Goal: Information Seeking & Learning: Find specific fact

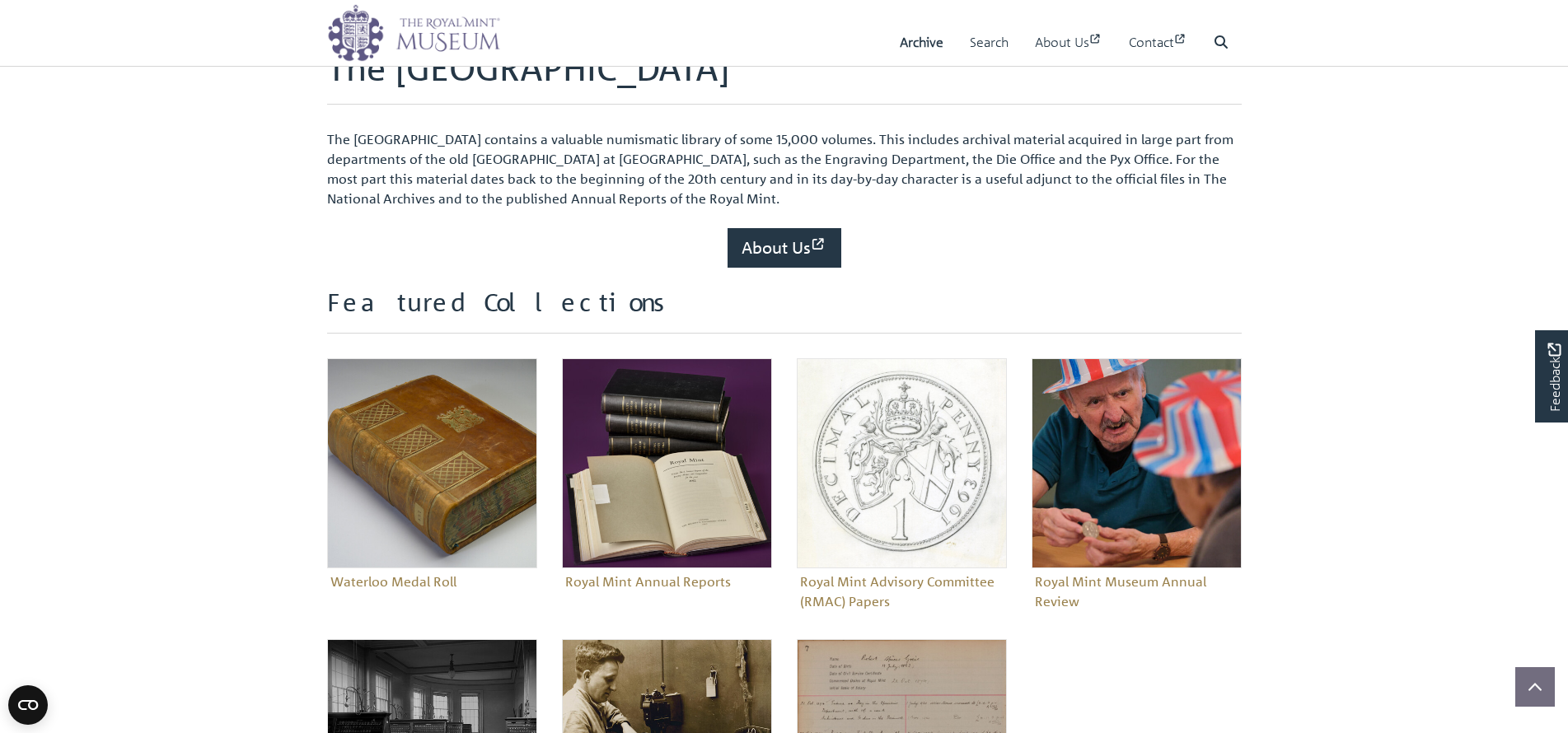
scroll to position [576, 0]
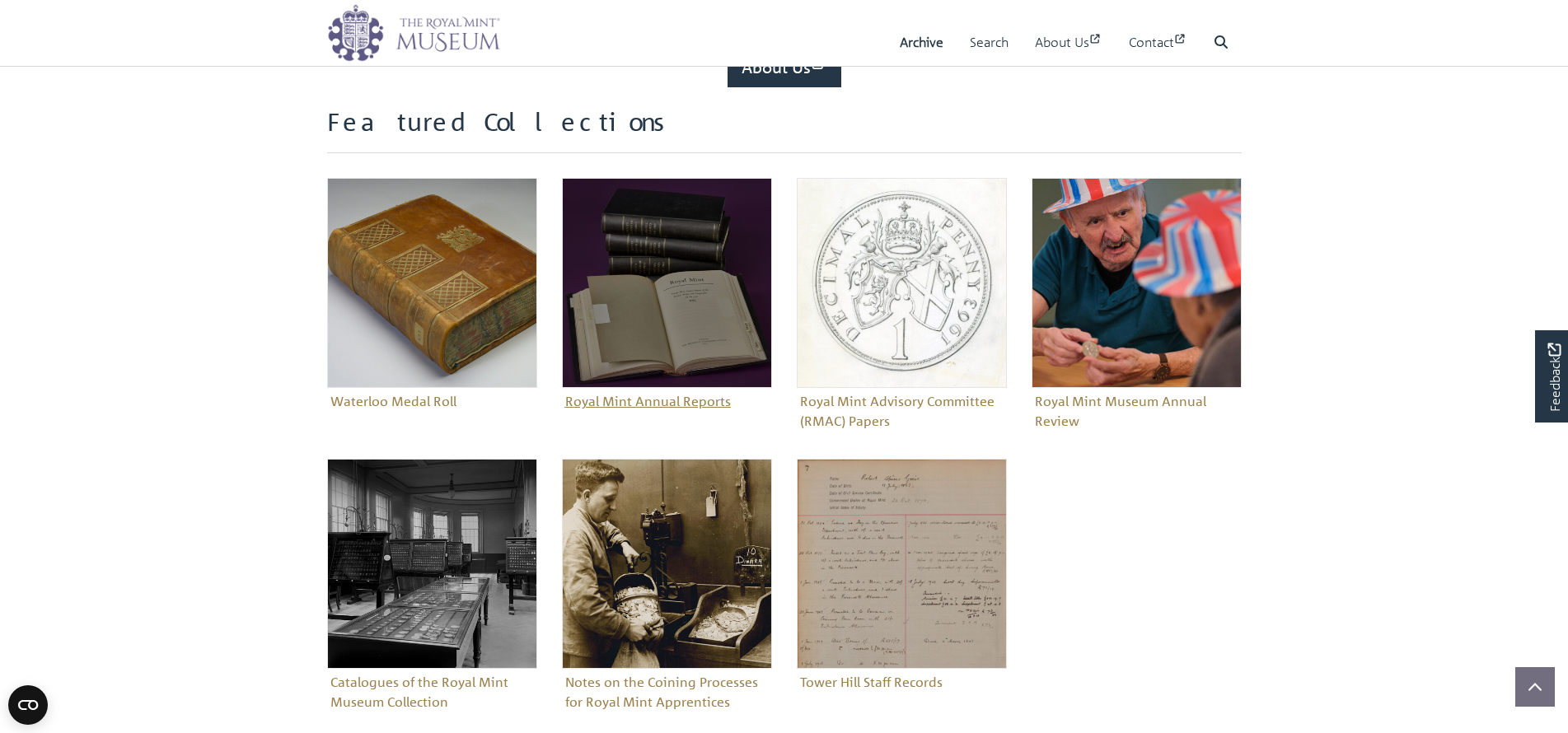
click at [696, 337] on img "Sub-collection" at bounding box center [667, 282] width 210 height 210
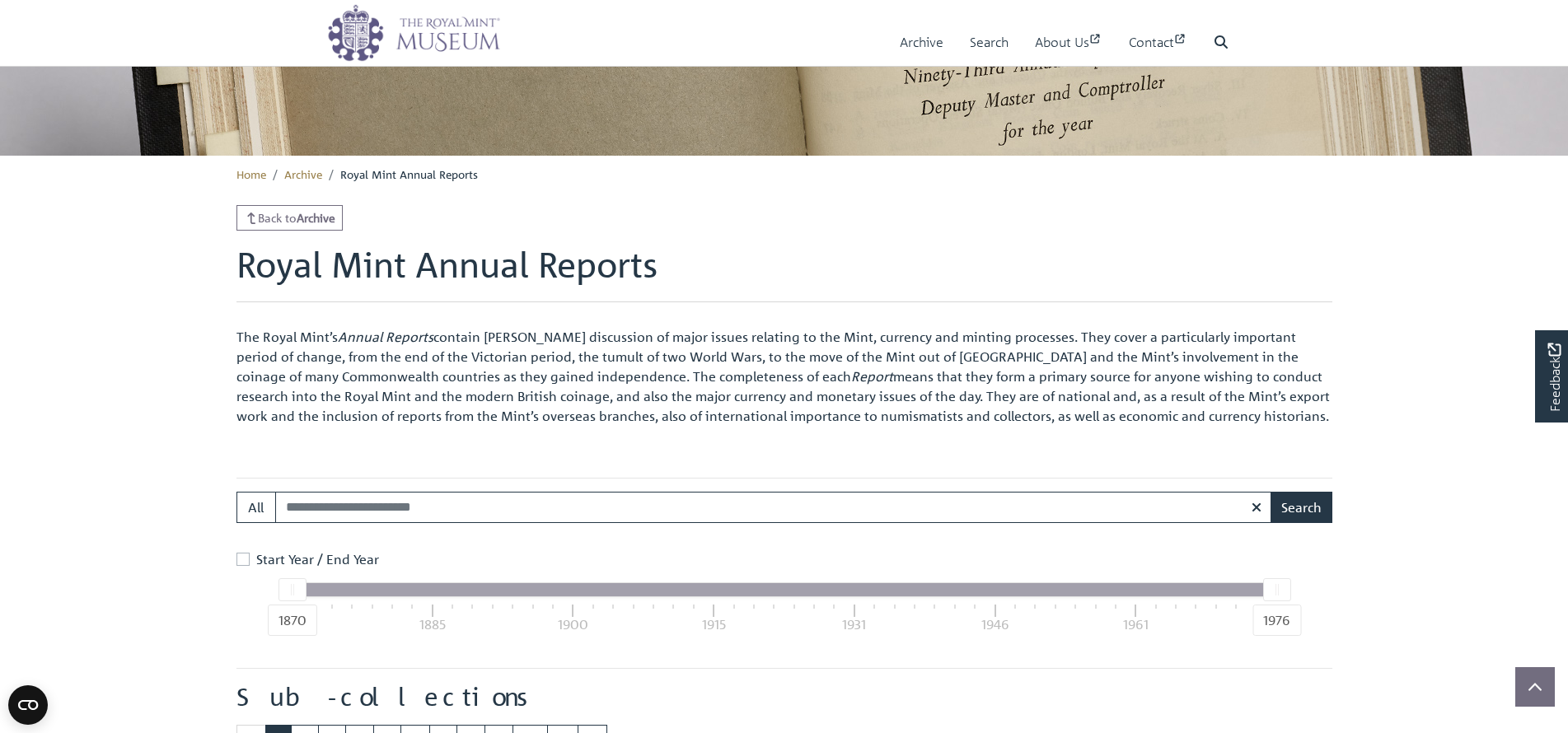
scroll to position [412, 0]
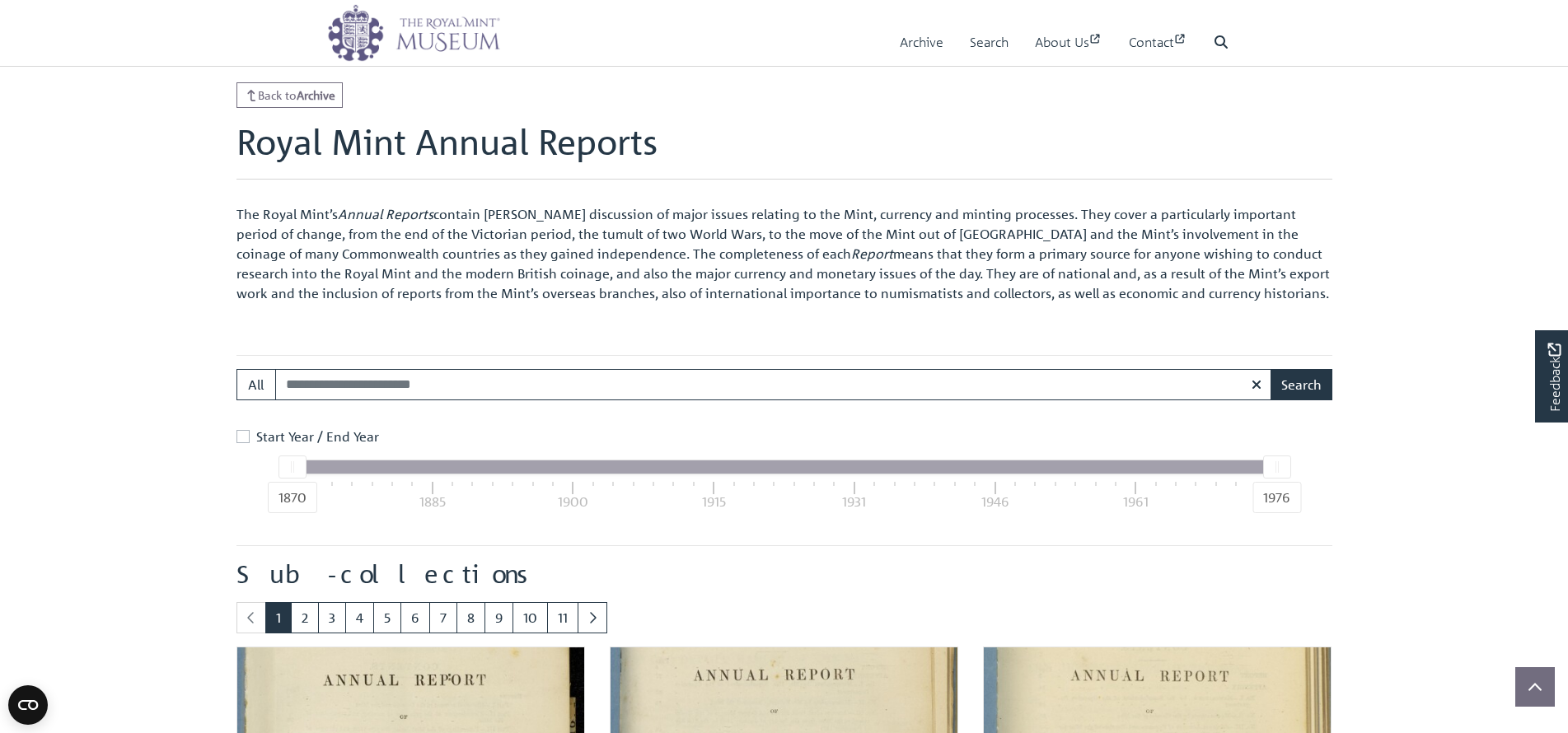
click at [360, 387] on input "Search:" at bounding box center [774, 384] width 997 height 31
type input "****"
click at [1271, 369] on button "Search" at bounding box center [1302, 384] width 62 height 31
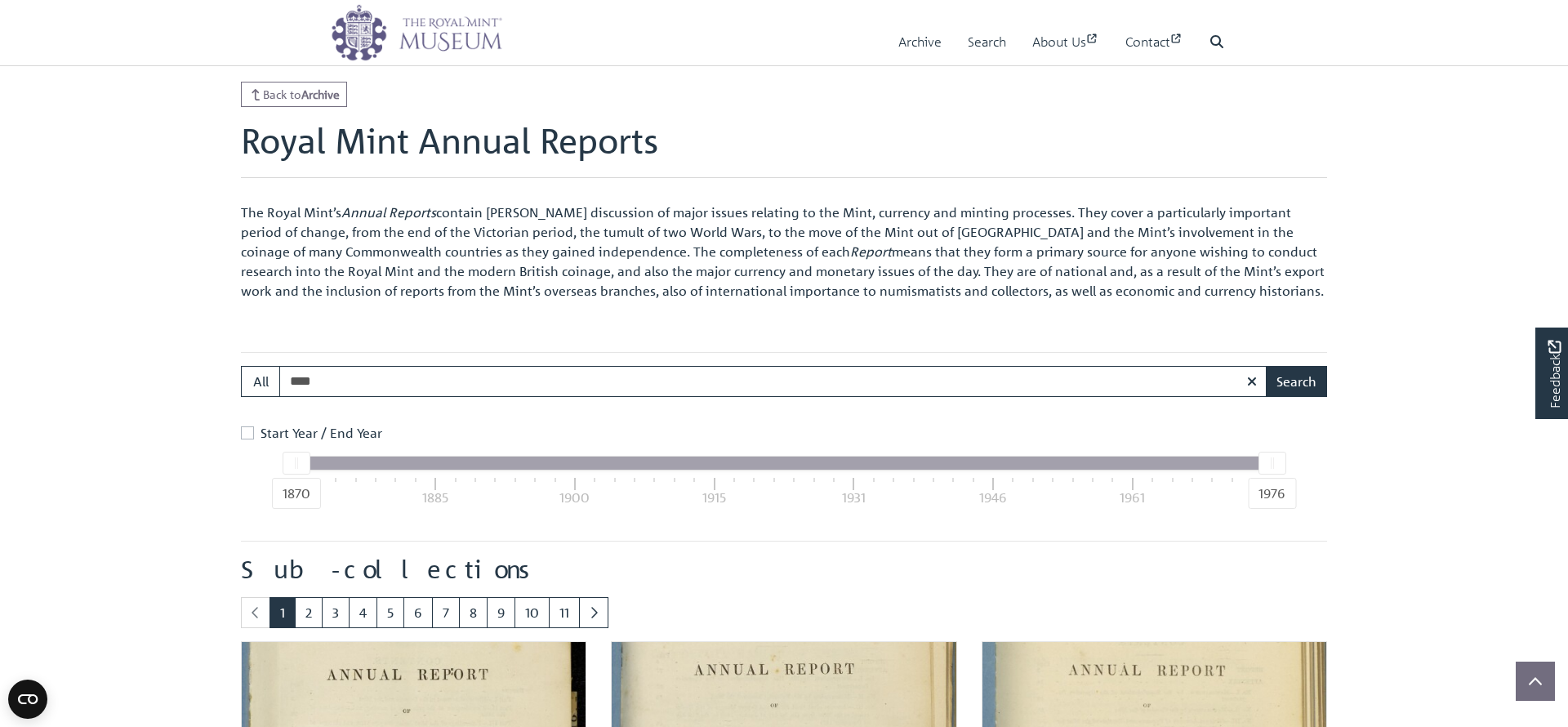
drag, startPoint x: 301, startPoint y: 464, endPoint x: 354, endPoint y: 464, distance: 53.0
click at [354, 464] on div "1870 1976" at bounding box center [784, 463] width 976 height 13
click at [259, 434] on div "Start Year / End Year" at bounding box center [784, 433] width 1086 height 19
click at [261, 435] on label "Start Year / End Year" at bounding box center [321, 433] width 122 height 19
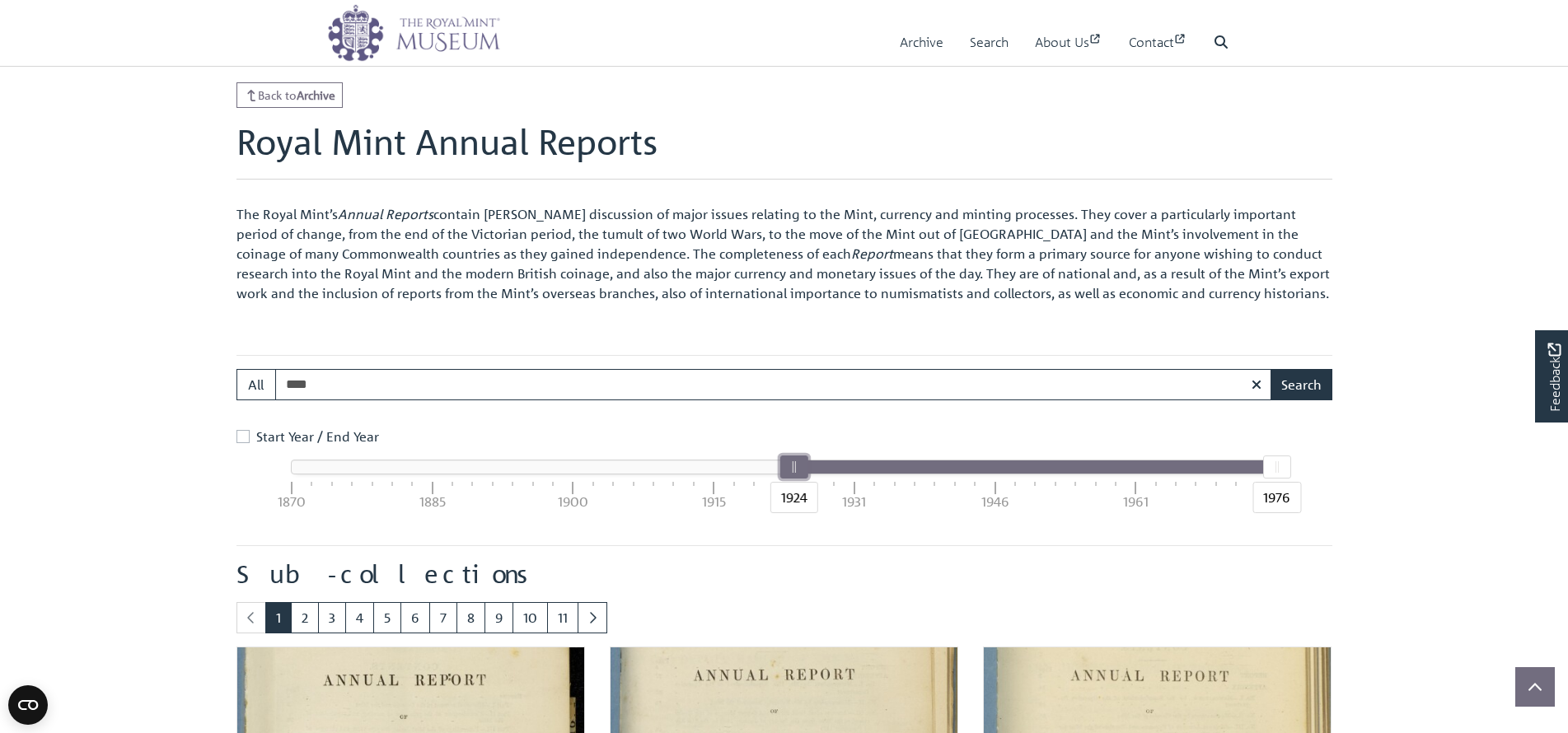
drag, startPoint x: 291, startPoint y: 462, endPoint x: 790, endPoint y: 487, distance: 499.6
click at [790, 479] on div "1924" at bounding box center [793, 467] width 28 height 23
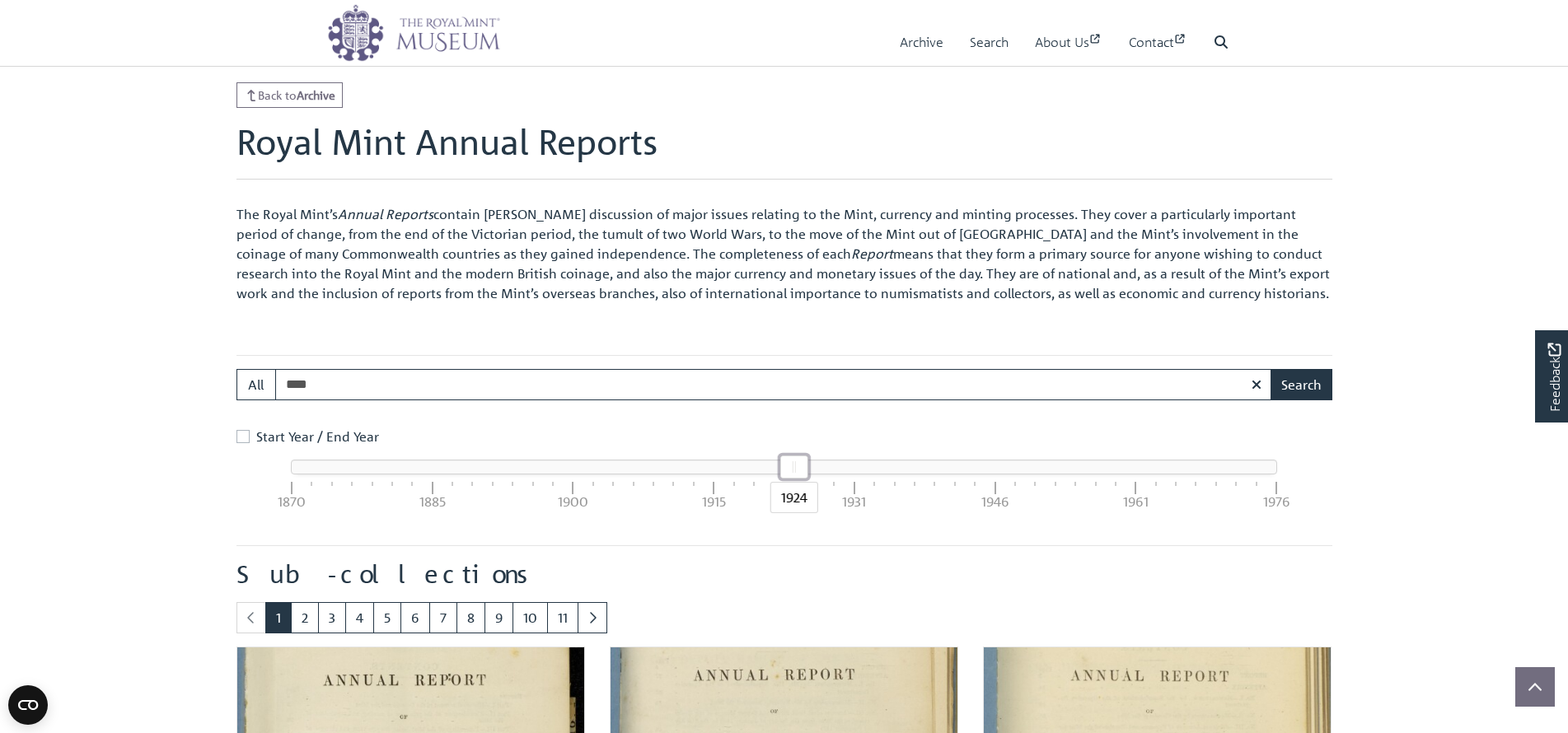
drag, startPoint x: 1278, startPoint y: 471, endPoint x: 799, endPoint y: 452, distance: 479.4
click at [799, 452] on div "Start Year / End Year 1924 1924 1870 1885 1900 1915 1931 1946 1961 1976" at bounding box center [784, 473] width 1104 height 92
click at [1324, 384] on button "Search" at bounding box center [1302, 384] width 62 height 31
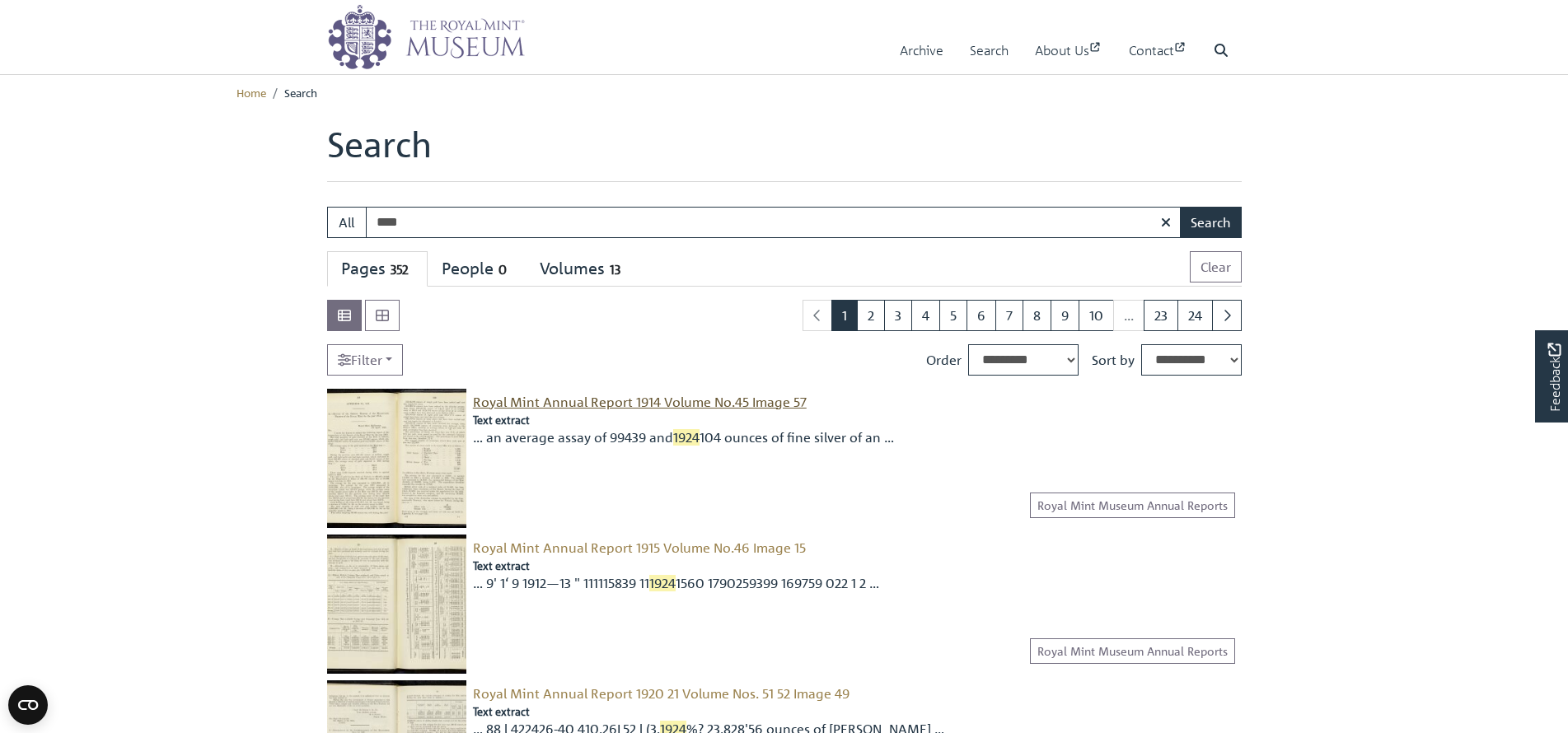
click at [561, 405] on span "Royal Mint Annual Report 1914 Volume No.45 Image 57" at bounding box center [639, 402] width 334 height 17
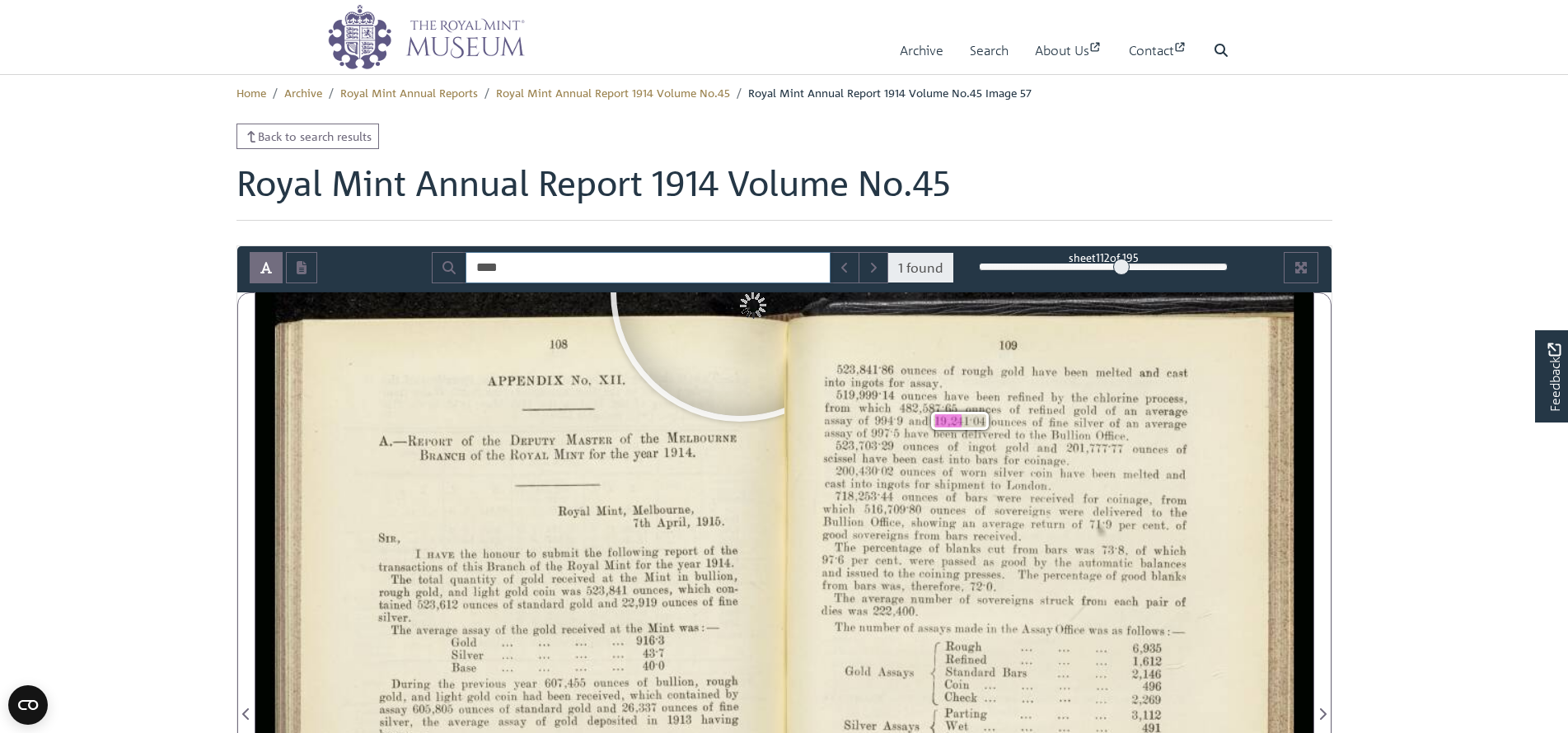
click at [545, 278] on input "****" at bounding box center [648, 267] width 365 height 31
drag, startPoint x: 543, startPoint y: 277, endPoint x: 383, endPoint y: 278, distance: 160.0
click at [383, 278] on div "**** 1 found sheet 112 of 195 112 *** The metadata has moved. You can now acces…" at bounding box center [784, 267] width 1094 height 31
type input "**********"
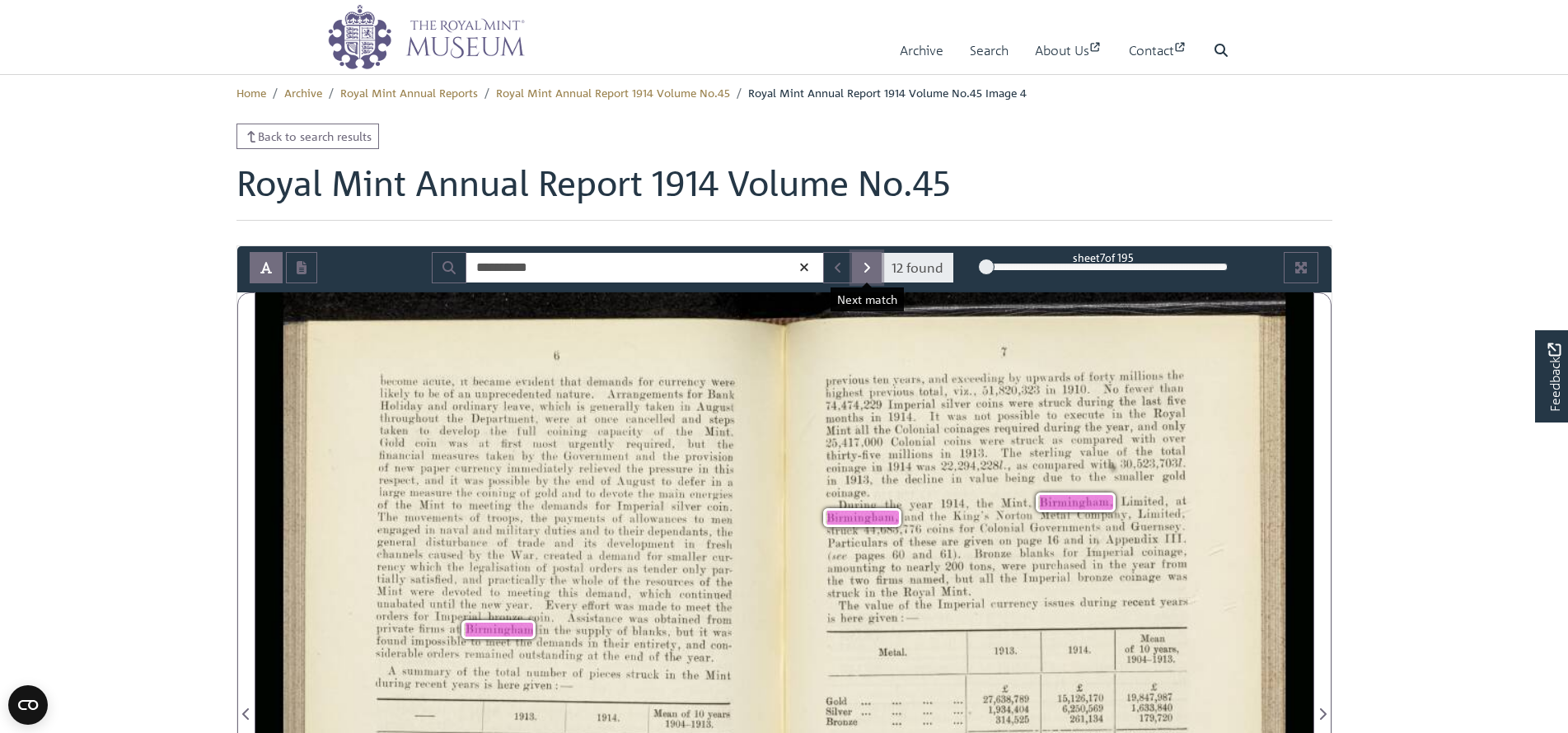
click at [869, 279] on button "Next Match" at bounding box center [867, 267] width 30 height 31
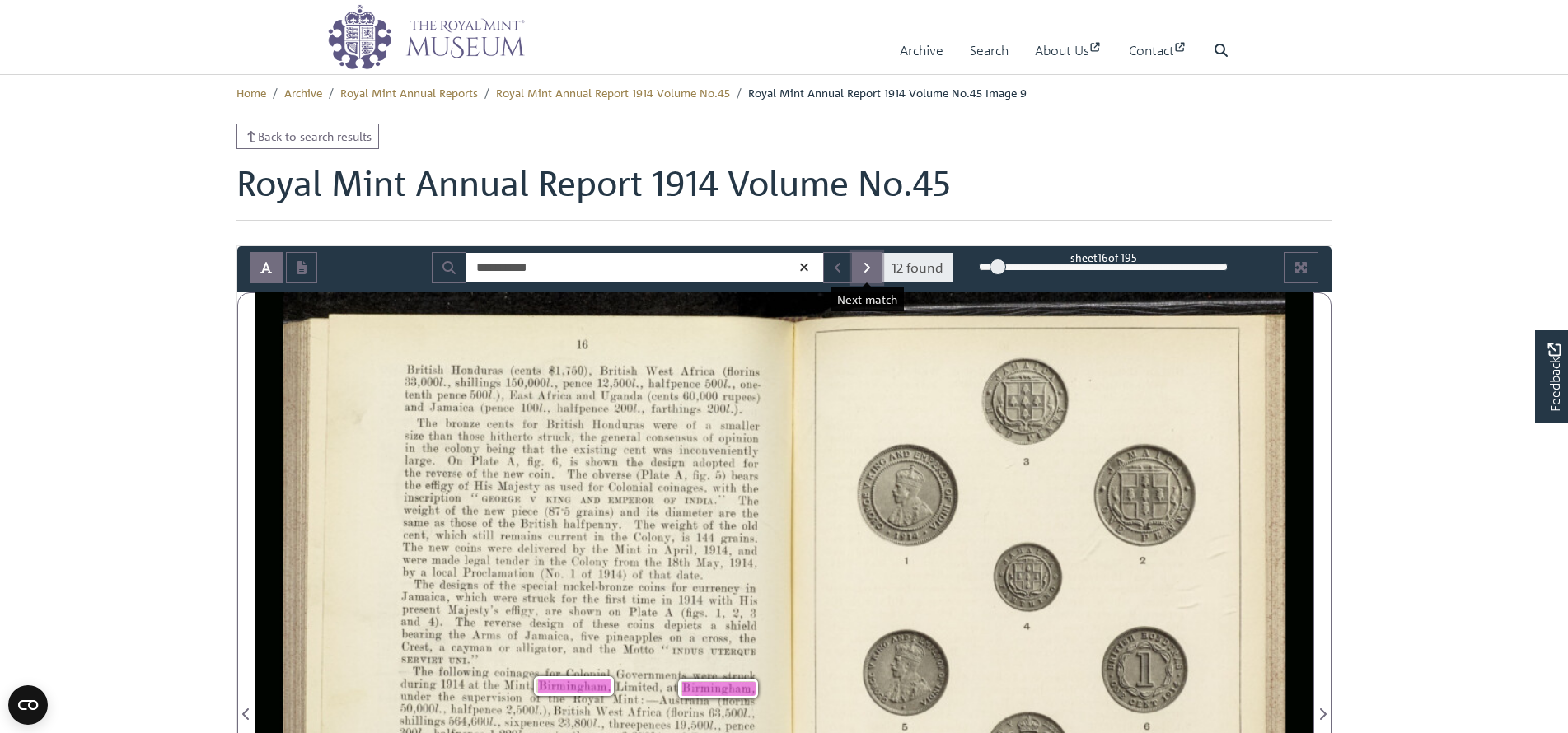
click at [869, 279] on button "Next Match" at bounding box center [867, 267] width 30 height 31
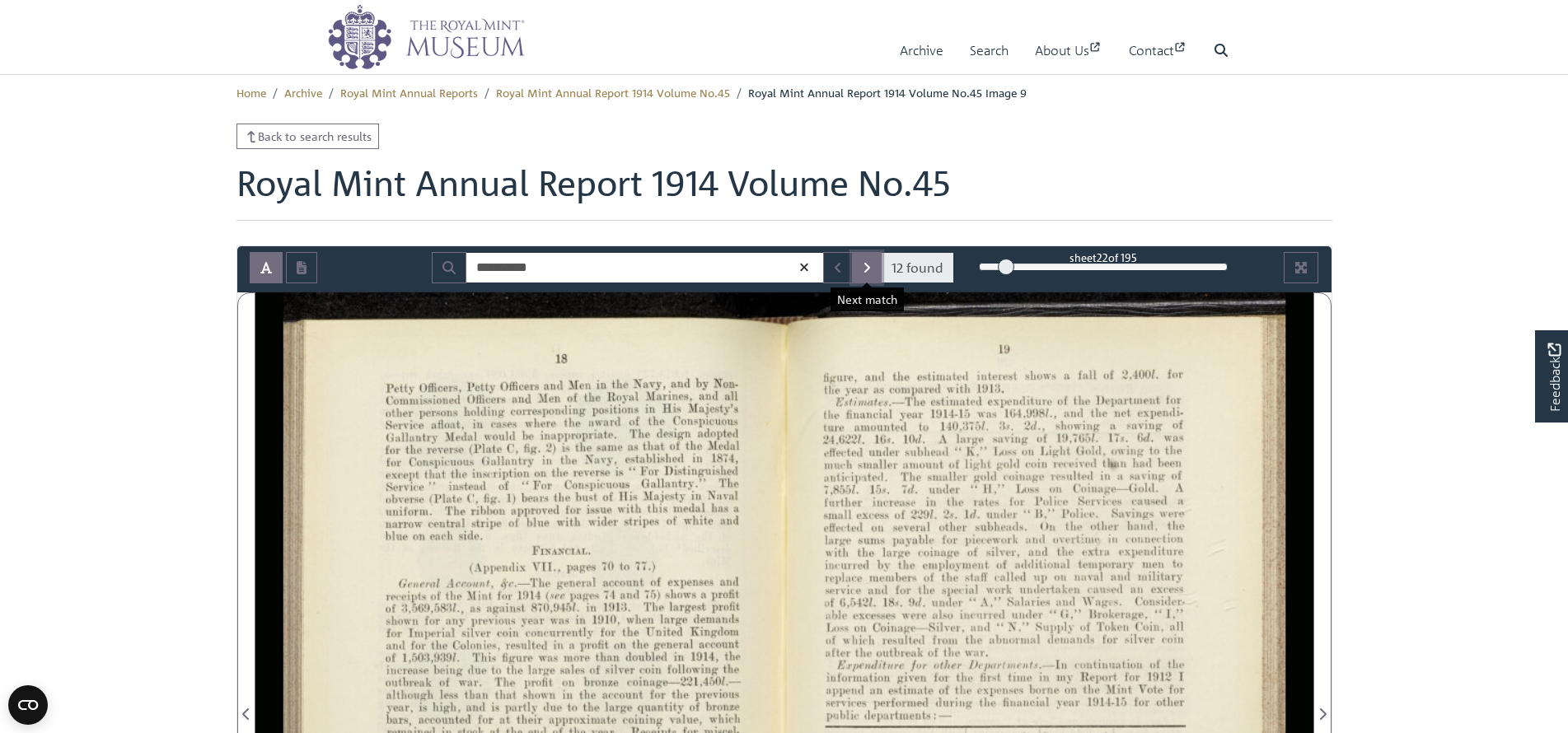
click at [869, 279] on button "Next Match" at bounding box center [867, 267] width 30 height 31
click at [869, 270] on icon "Next Match" at bounding box center [867, 267] width 6 height 10
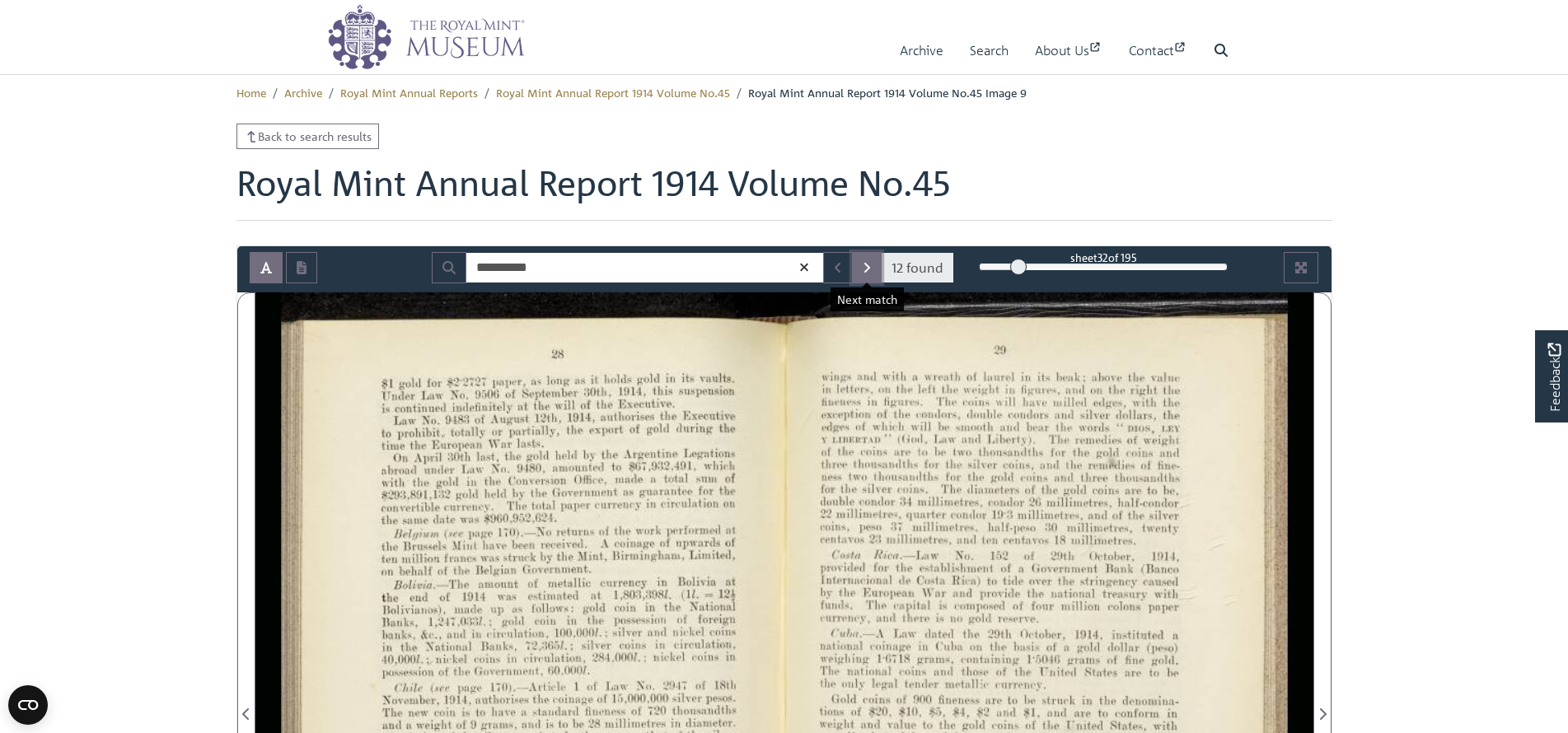
click at [869, 270] on icon "Next Match" at bounding box center [867, 267] width 6 height 10
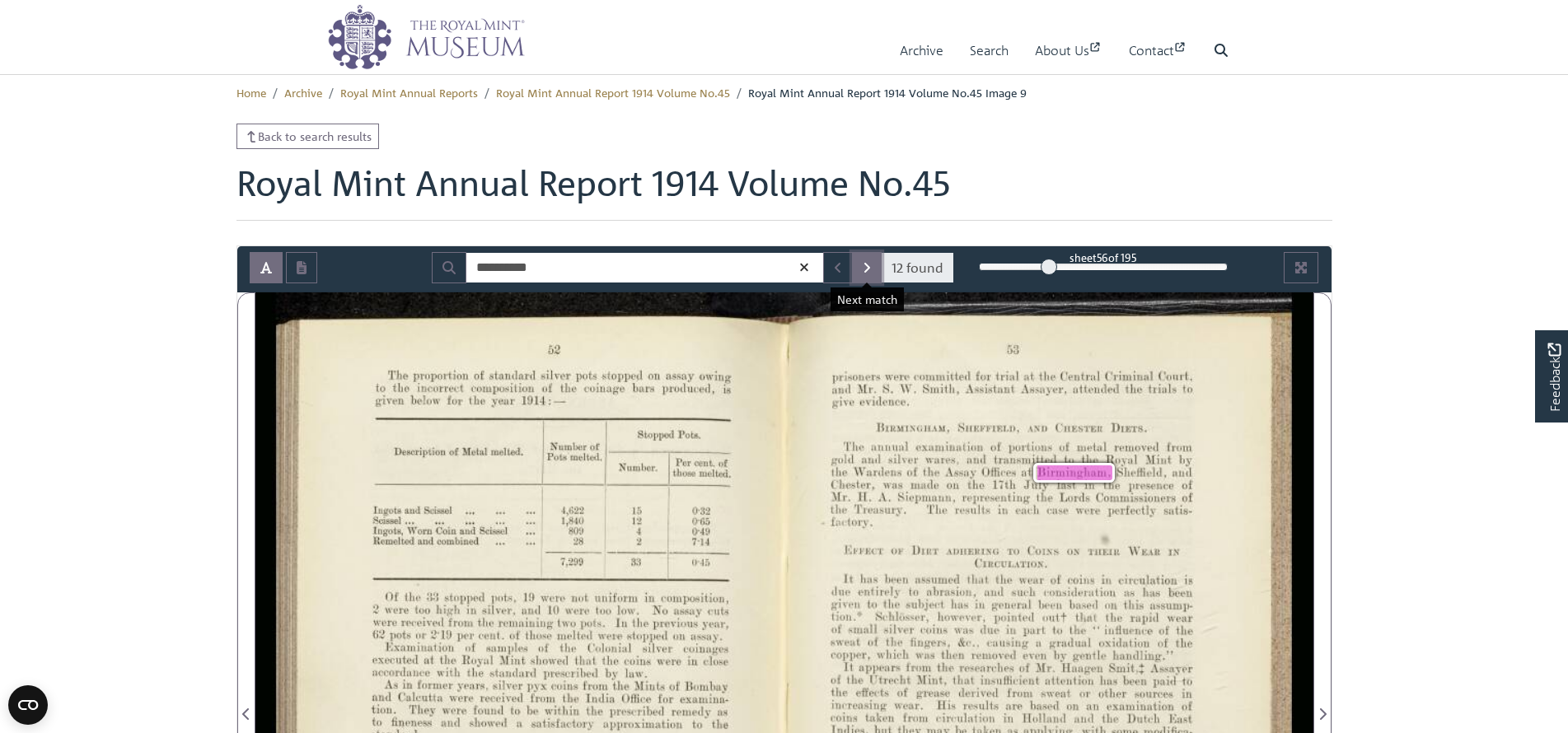
click at [869, 270] on icon "Next Match" at bounding box center [867, 267] width 6 height 10
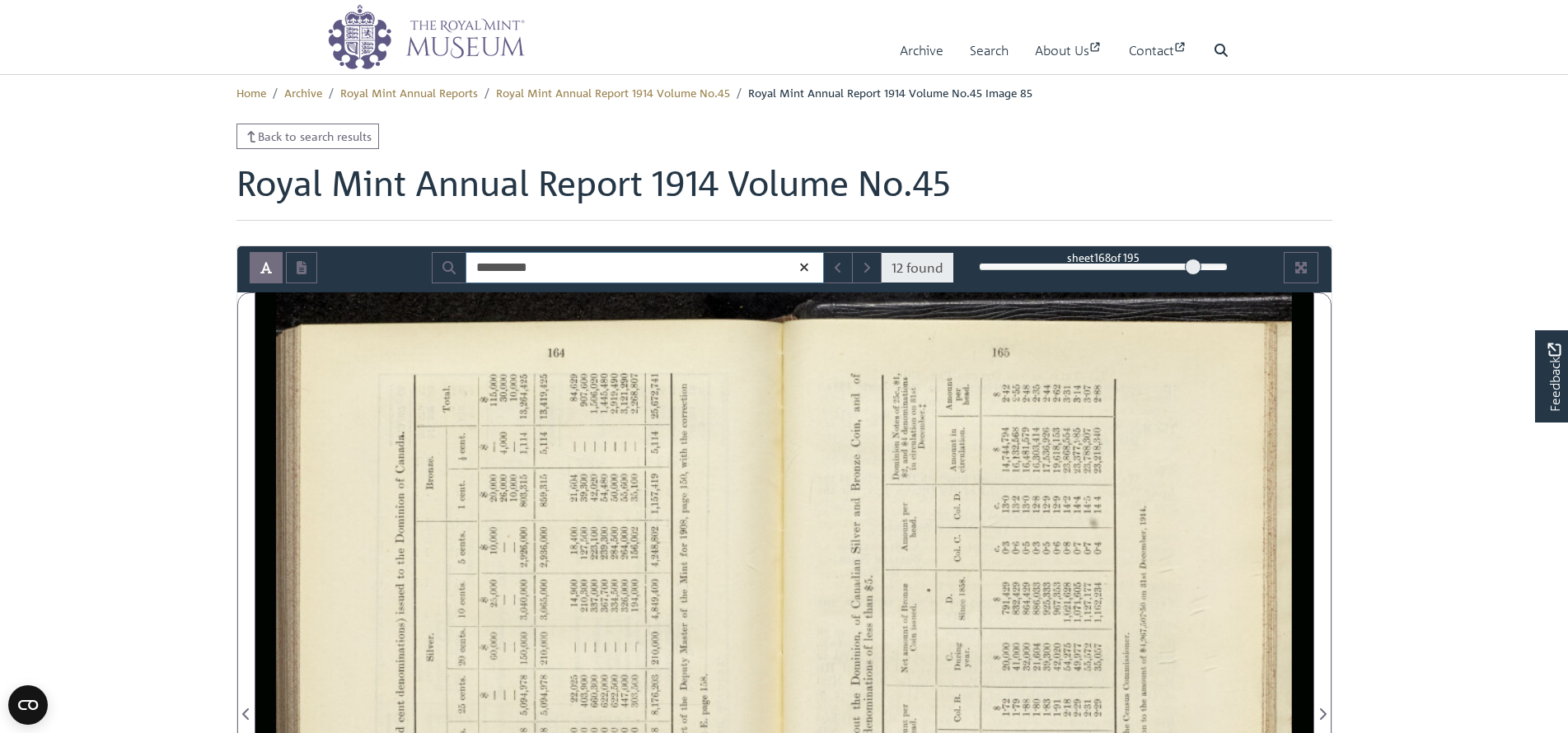
drag, startPoint x: 593, startPoint y: 259, endPoint x: 250, endPoint y: 290, distance: 344.4
click at [250, 290] on div "**********" at bounding box center [784, 269] width 1094 height 46
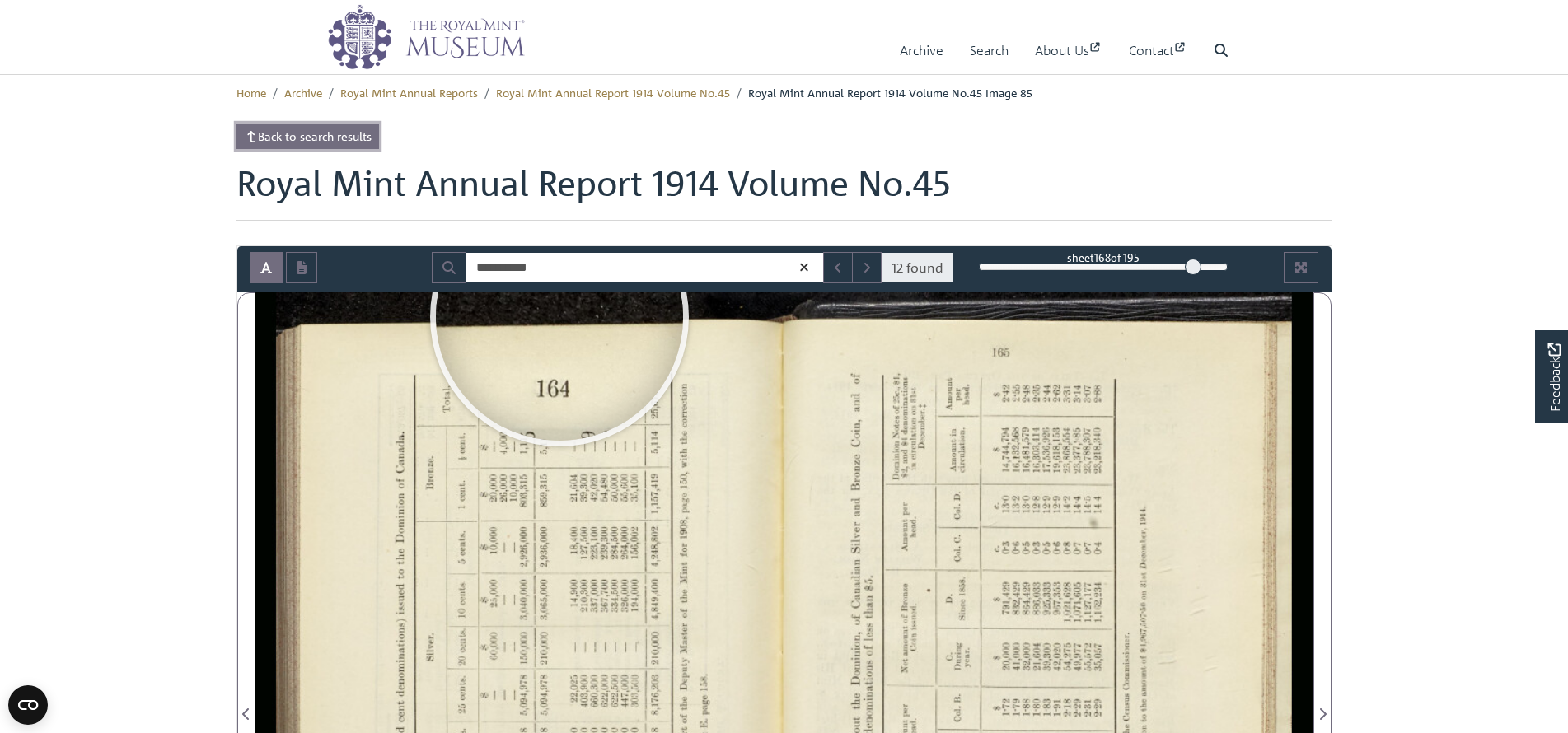
click at [259, 136] on link "Back to search results" at bounding box center [308, 136] width 143 height 26
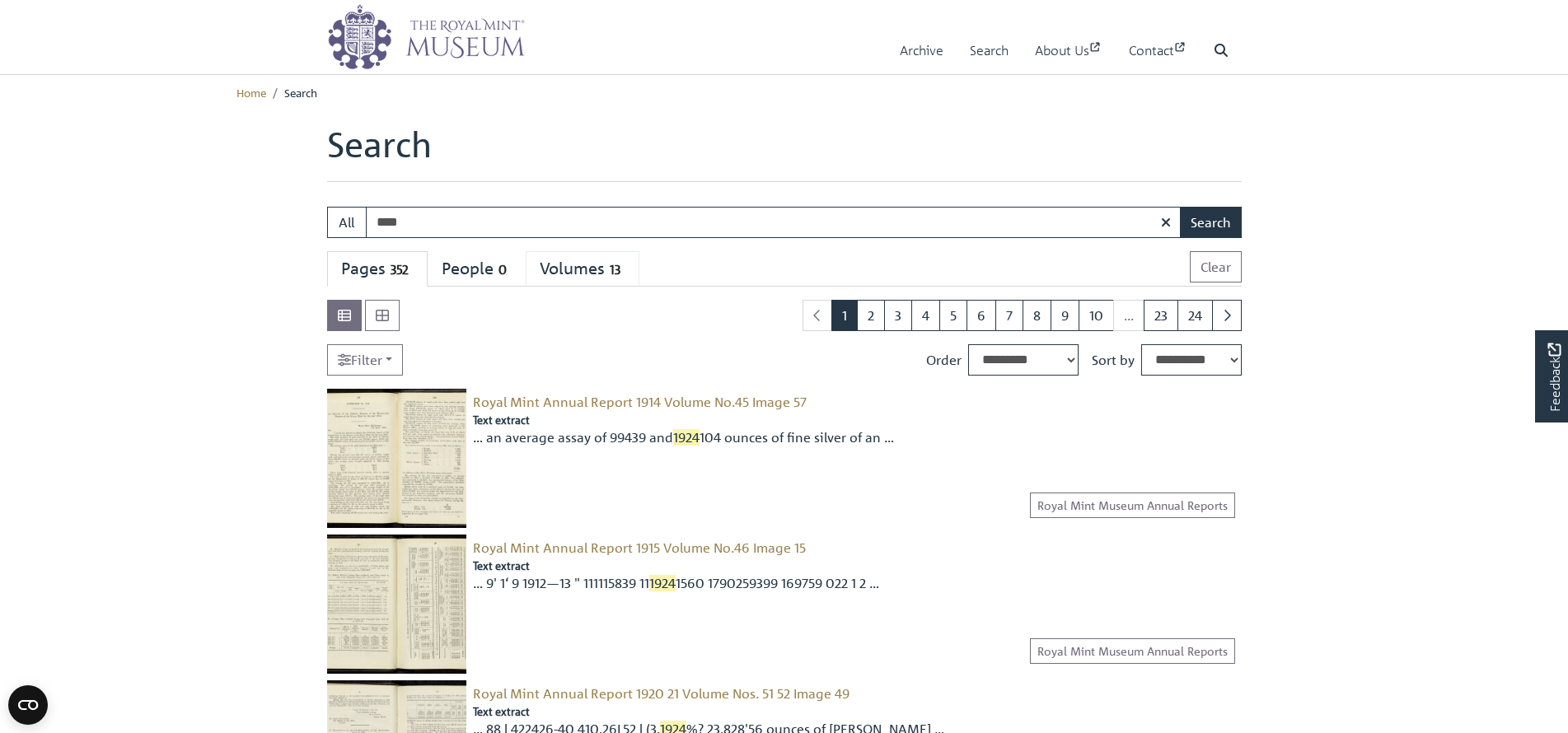
click at [553, 268] on div "Volumes 13" at bounding box center [583, 268] width 86 height 20
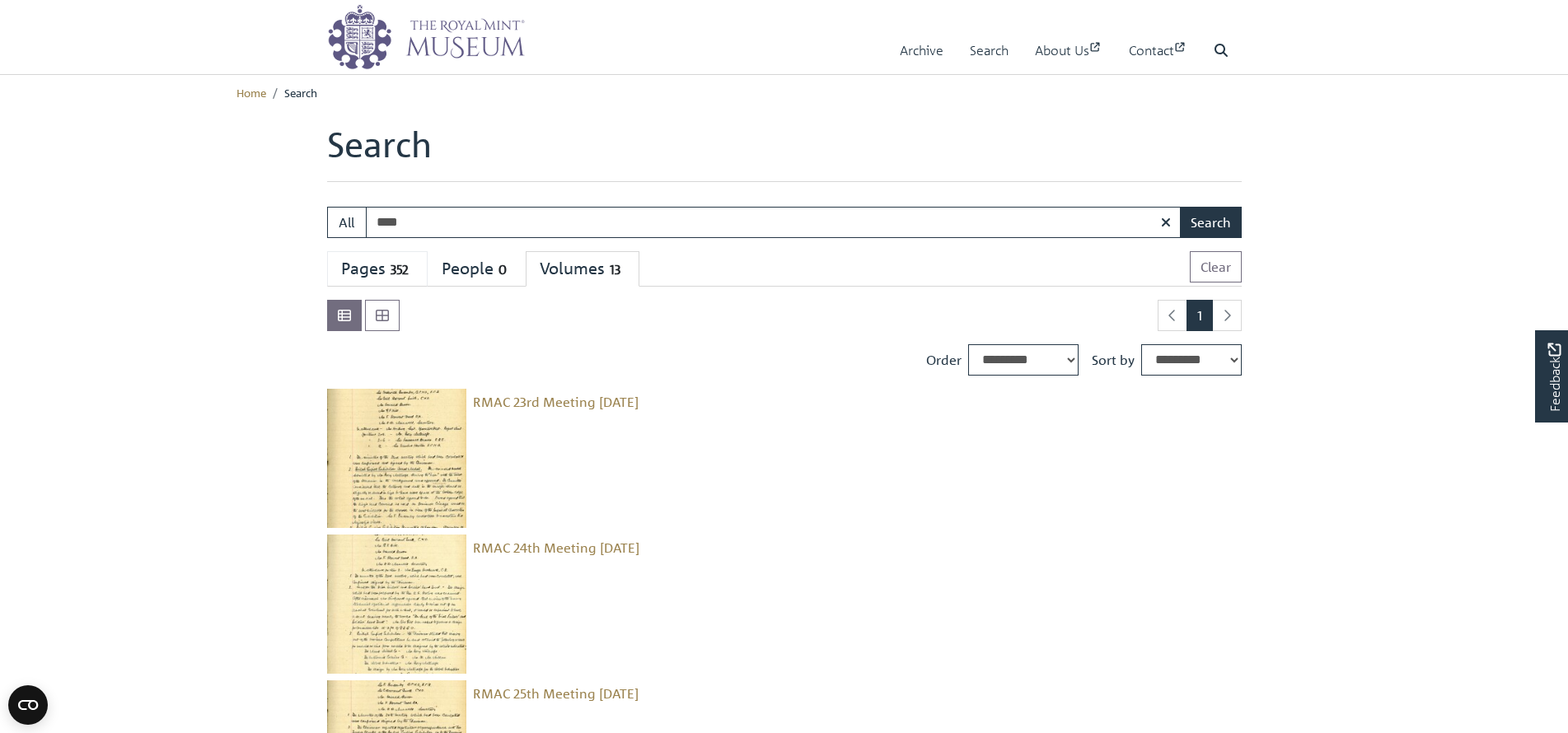
click at [368, 274] on div "Pages 352" at bounding box center [377, 268] width 73 height 20
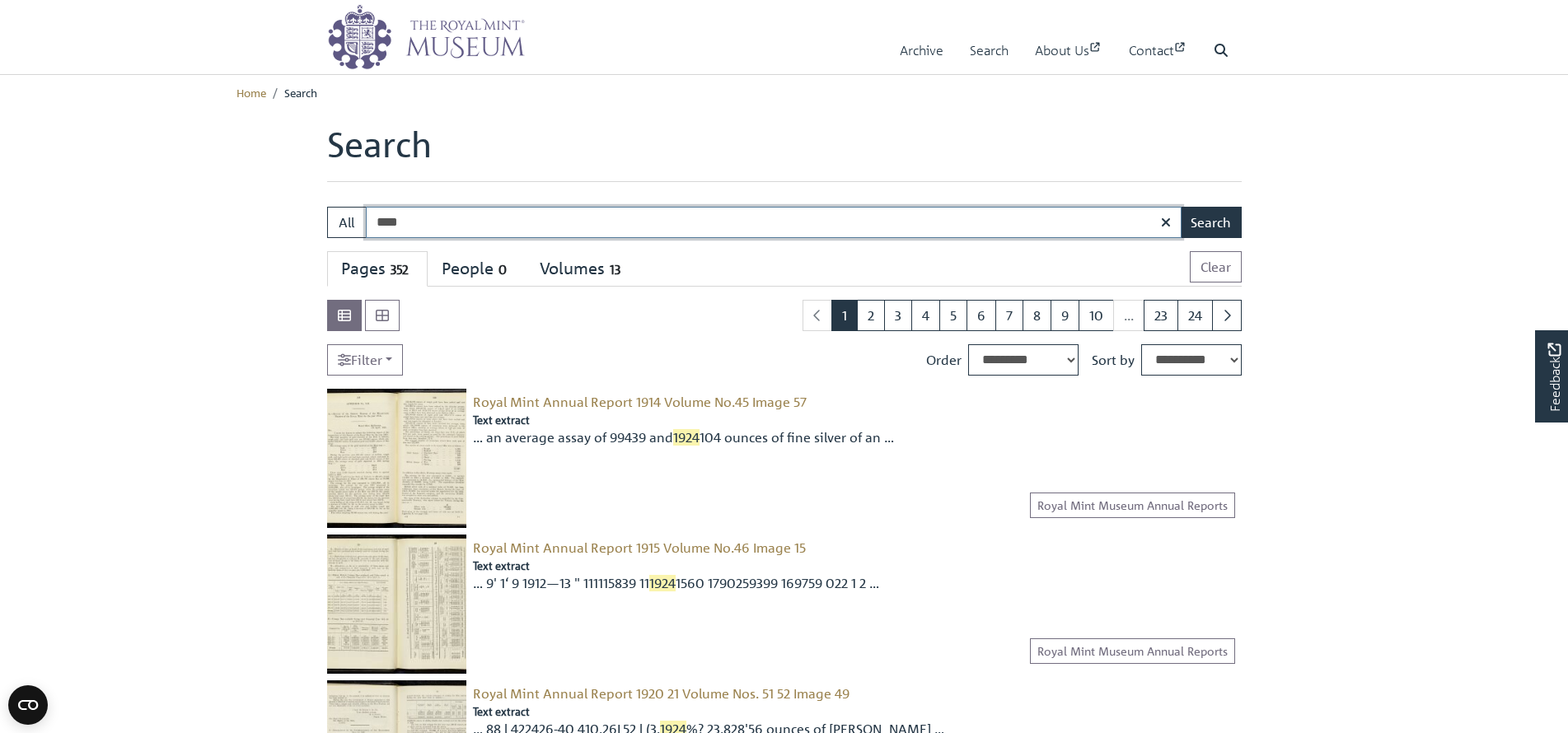
click at [382, 223] on input "****" at bounding box center [773, 222] width 815 height 31
click at [301, 96] on span "Search" at bounding box center [300, 92] width 33 height 15
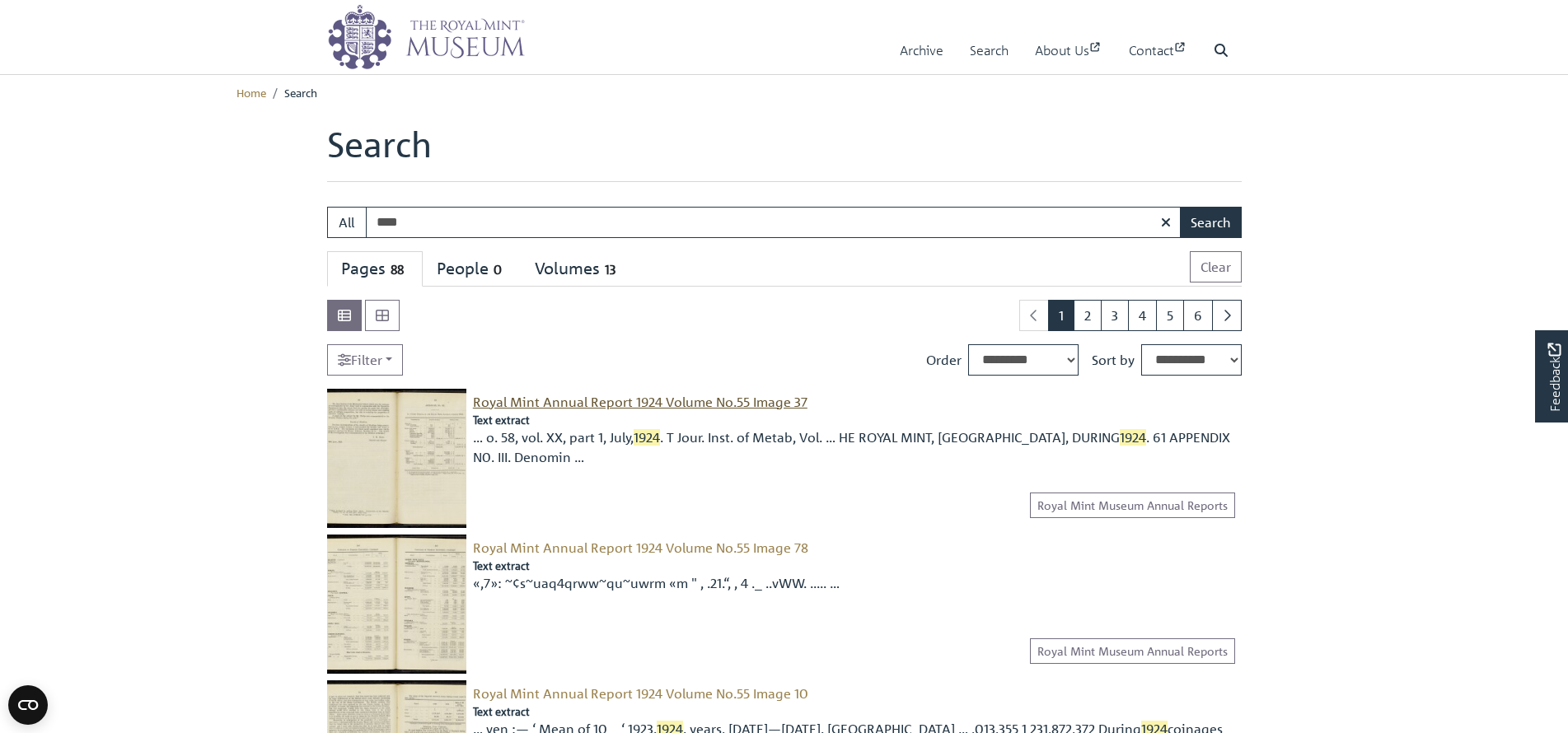
click at [599, 404] on span "Royal Mint Annual Report 1924 Volume No.55 Image 37" at bounding box center [640, 402] width 335 height 17
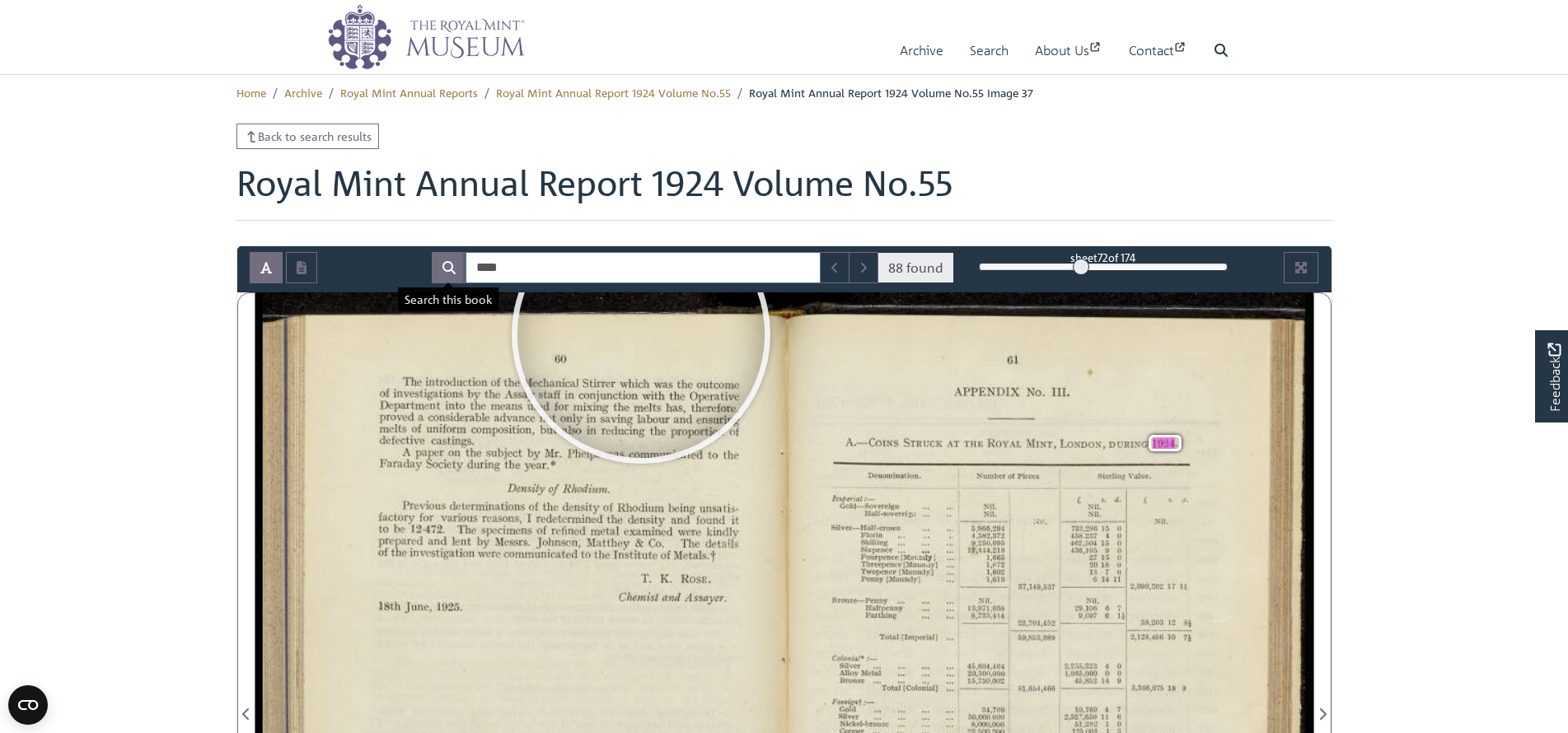
drag, startPoint x: 514, startPoint y: 268, endPoint x: 453, endPoint y: 266, distance: 61.0
click at [453, 266] on div "**** 88 found" at bounding box center [693, 267] width 522 height 31
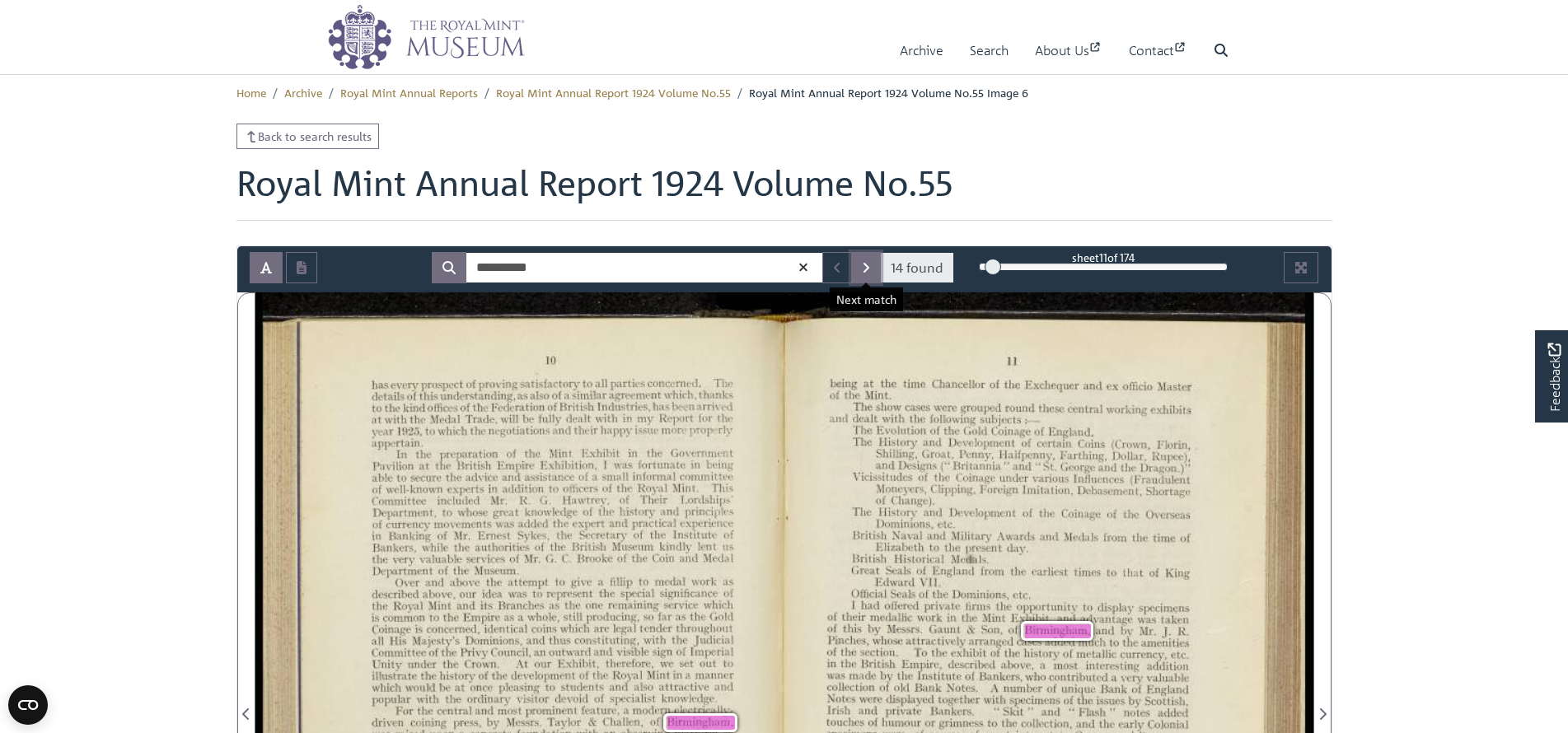
click at [861, 267] on button "Next Match" at bounding box center [866, 267] width 30 height 31
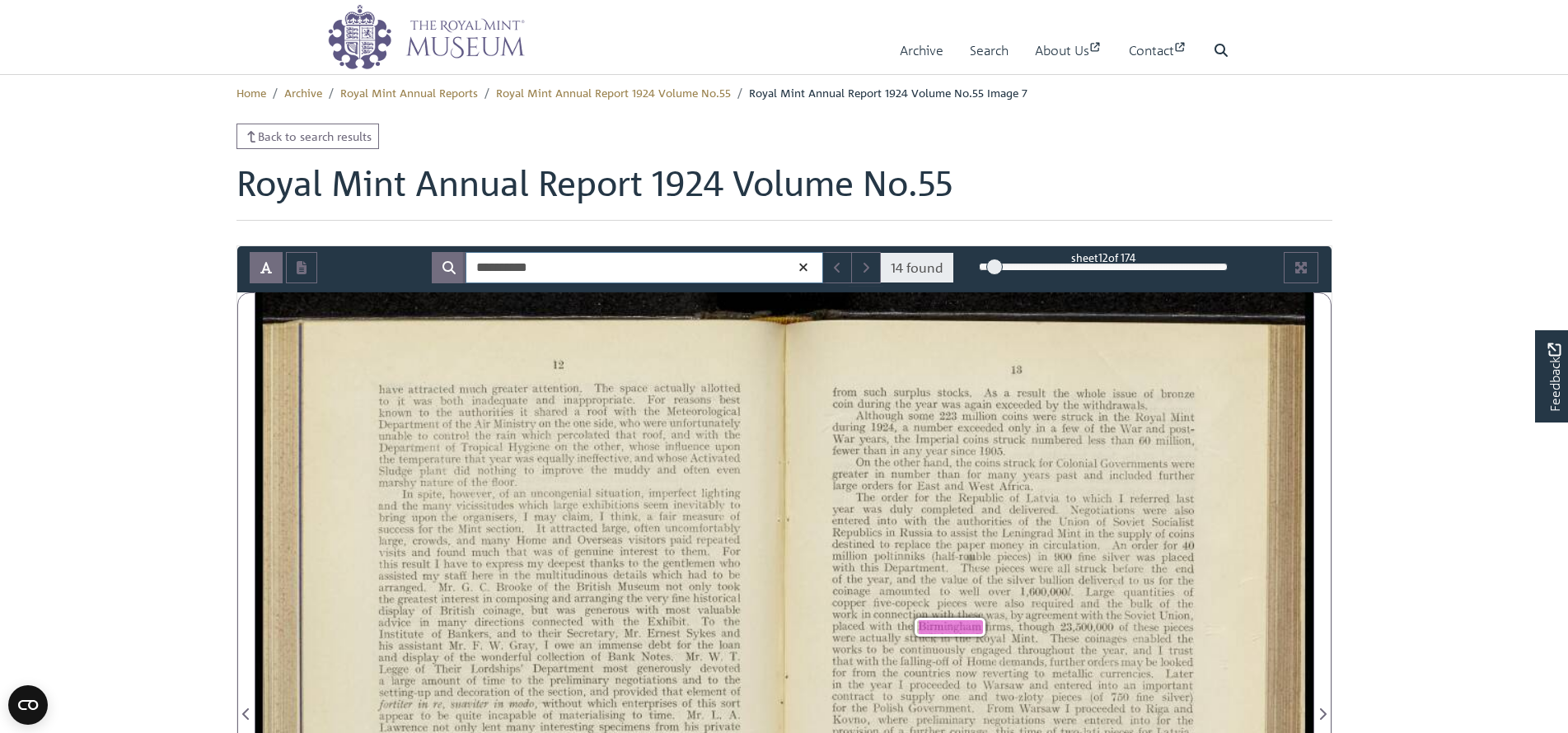
drag, startPoint x: 532, startPoint y: 271, endPoint x: 420, endPoint y: 296, distance: 114.8
click at [421, 283] on div "**********" at bounding box center [784, 267] width 1094 height 31
type input "******"
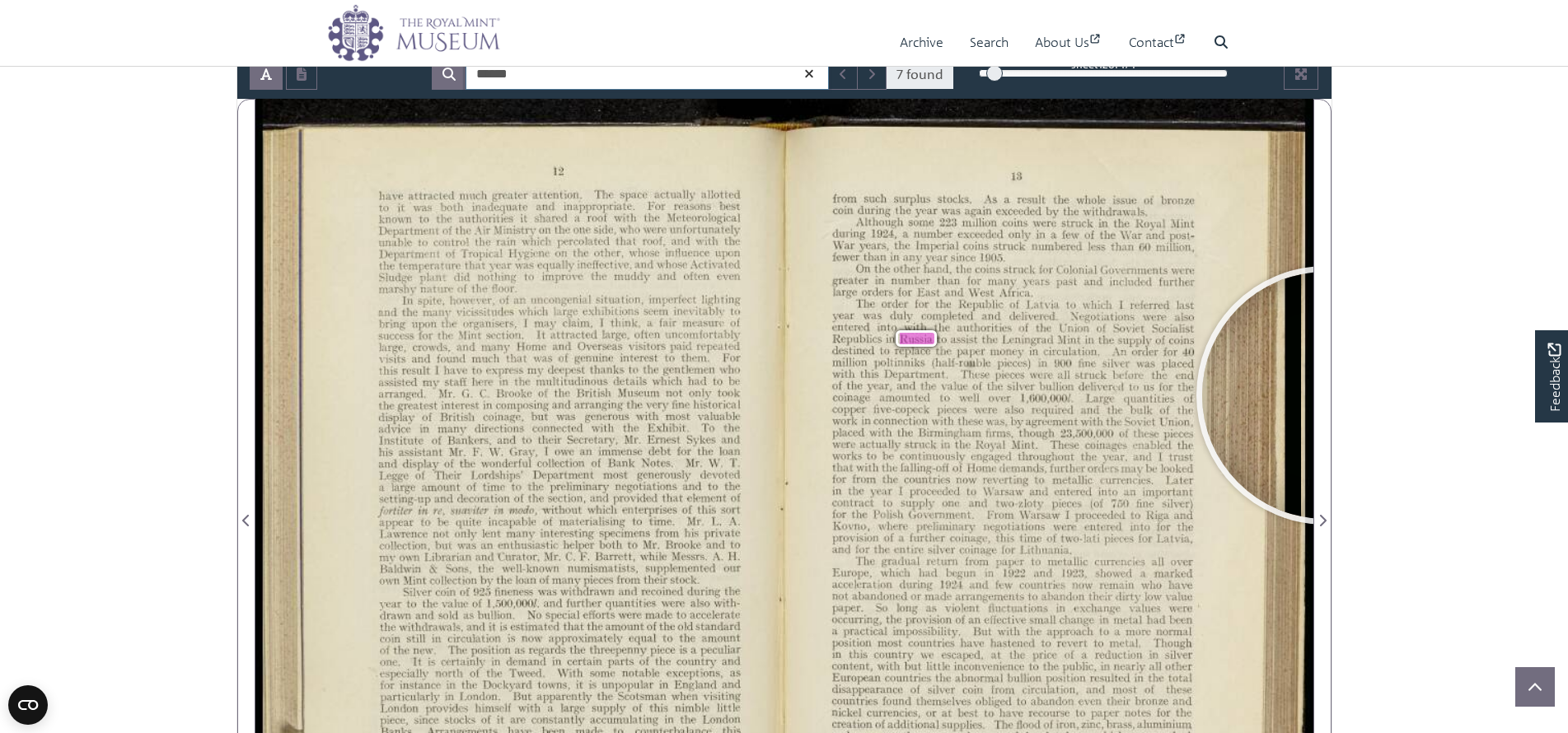
scroll to position [165, 0]
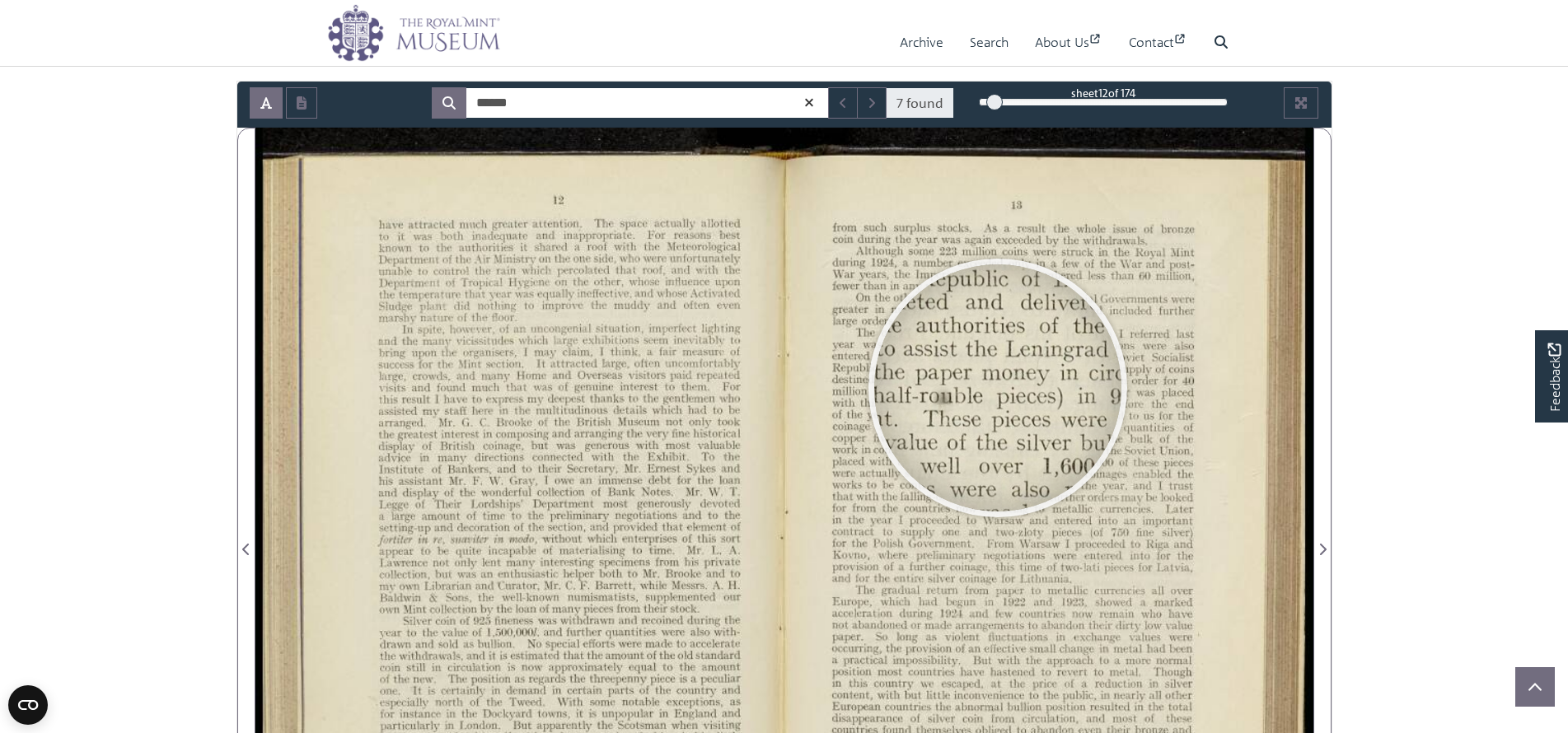
click at [998, 388] on div at bounding box center [997, 388] width 247 height 247
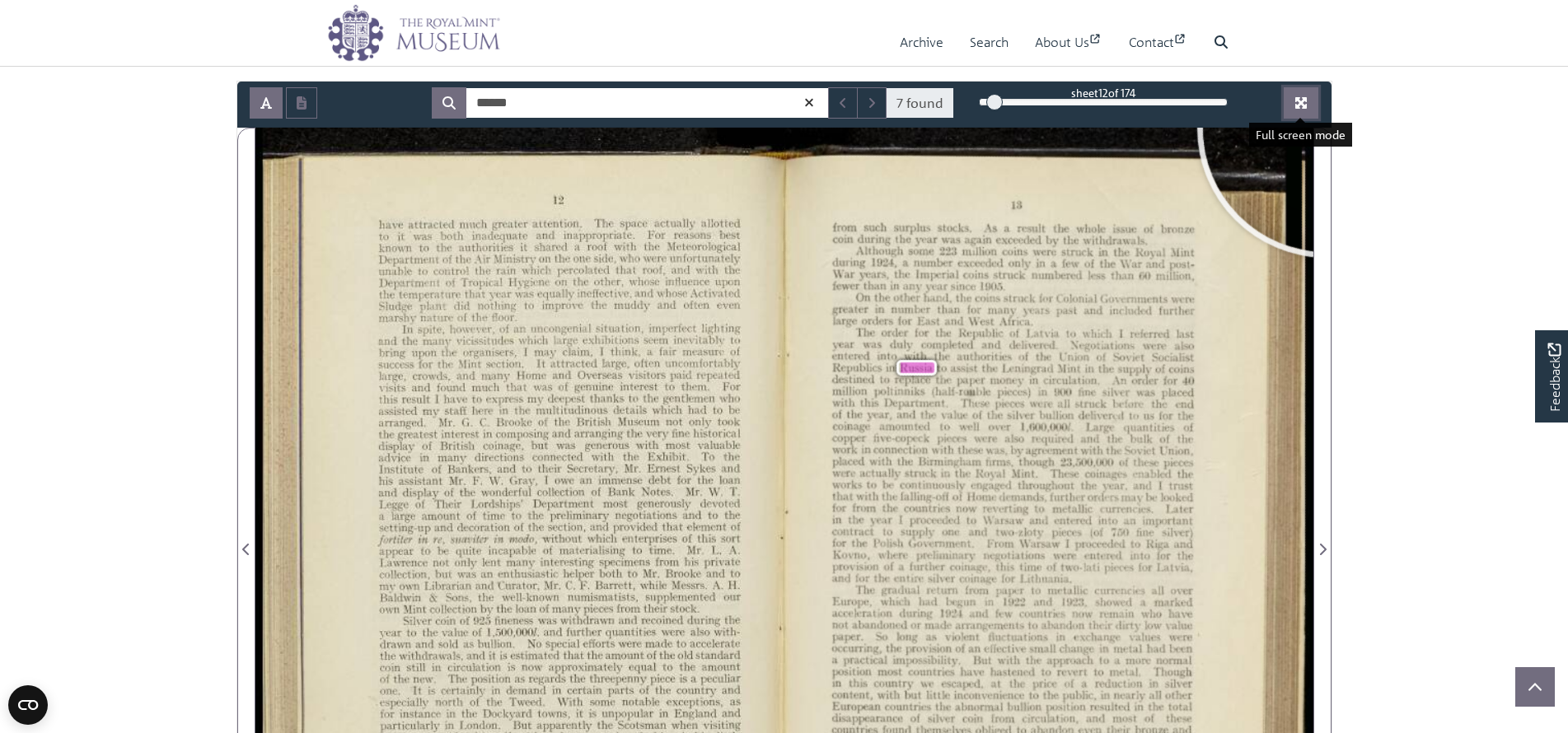
click at [1307, 109] on icon "Full screen mode" at bounding box center [1301, 103] width 13 height 13
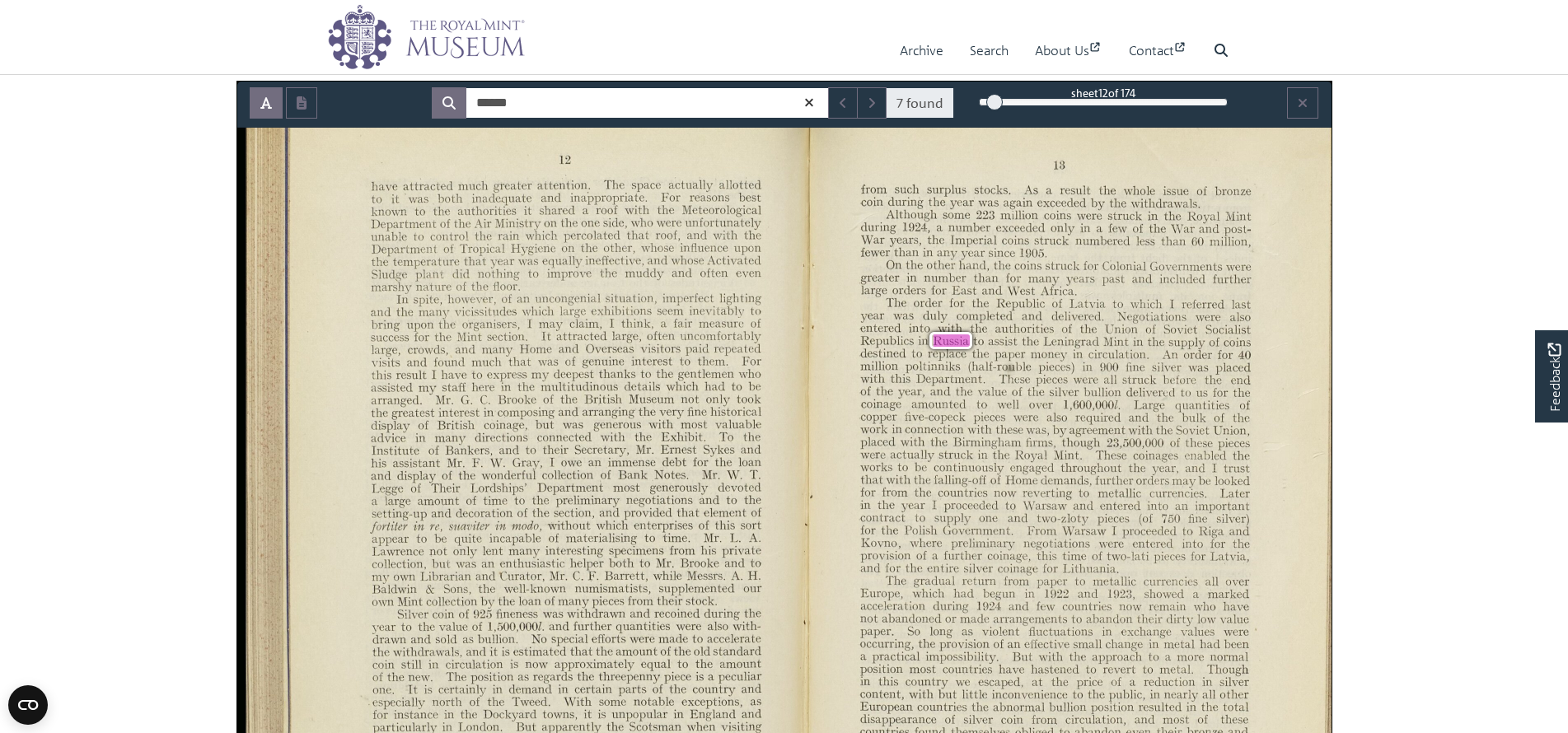
scroll to position [0, 0]
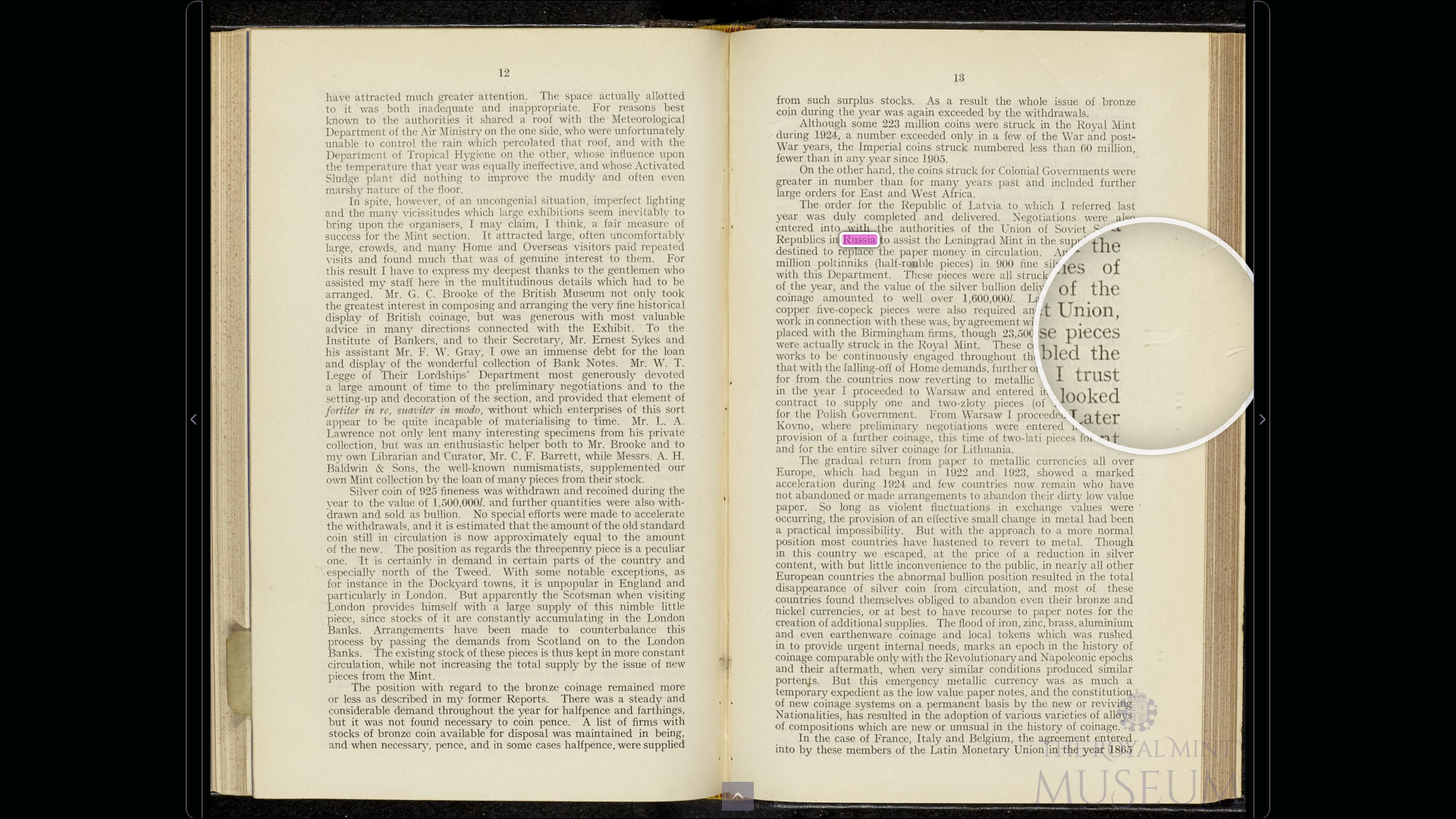
click at [1152, 336] on div at bounding box center [1151, 336] width 227 height 227
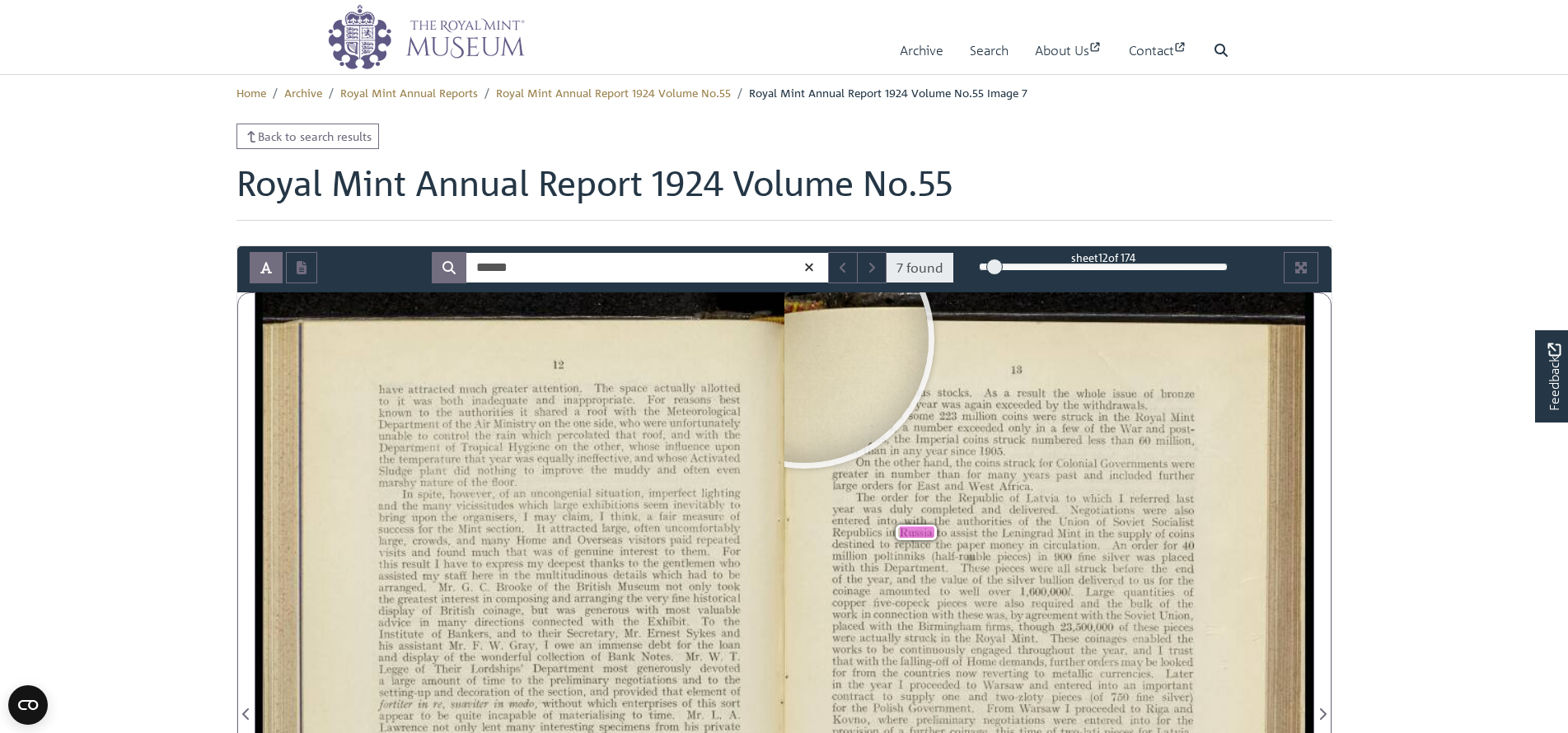
click at [807, 268] on icon at bounding box center [808, 267] width 13 height 12
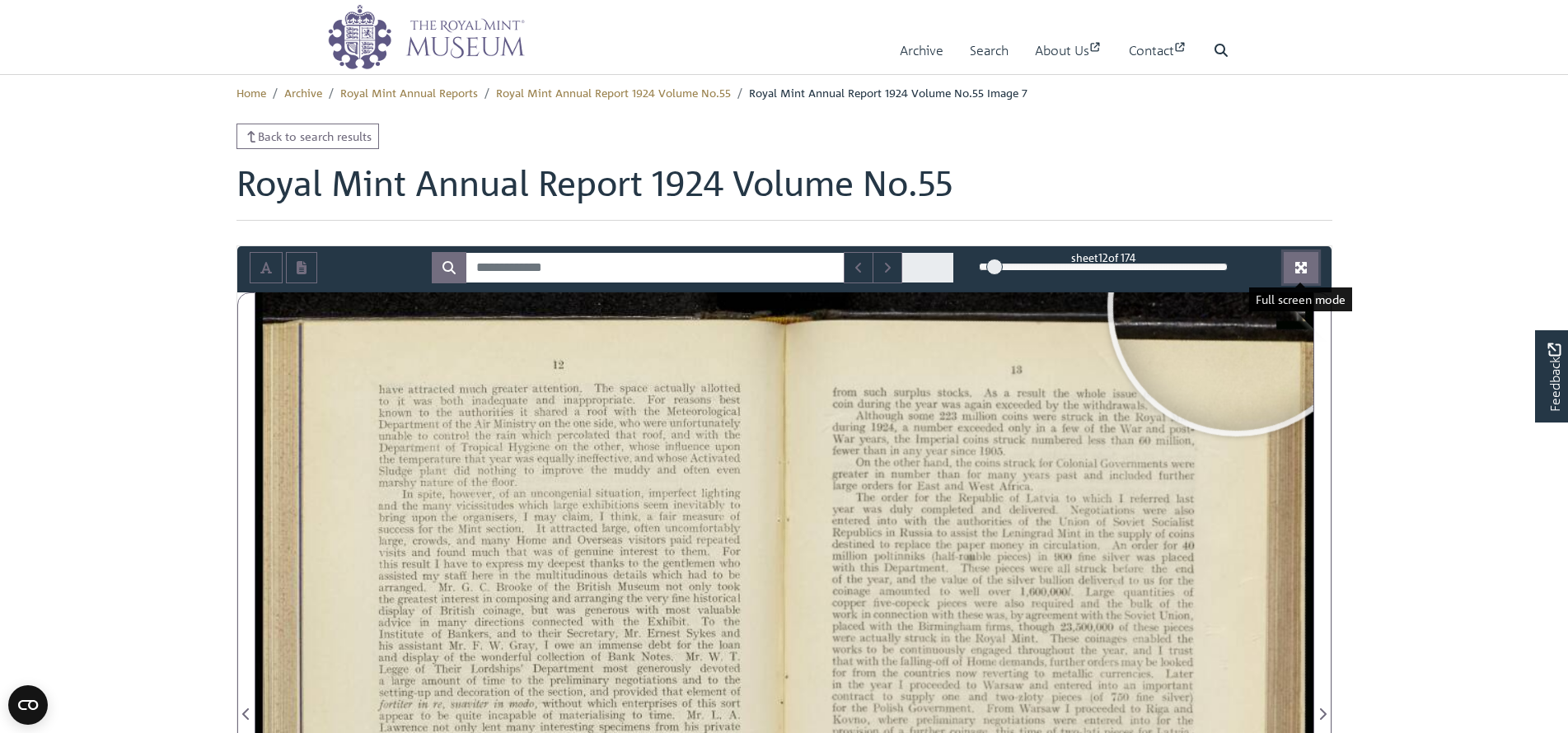
click at [1305, 271] on icon "Full screen mode" at bounding box center [1301, 267] width 12 height 12
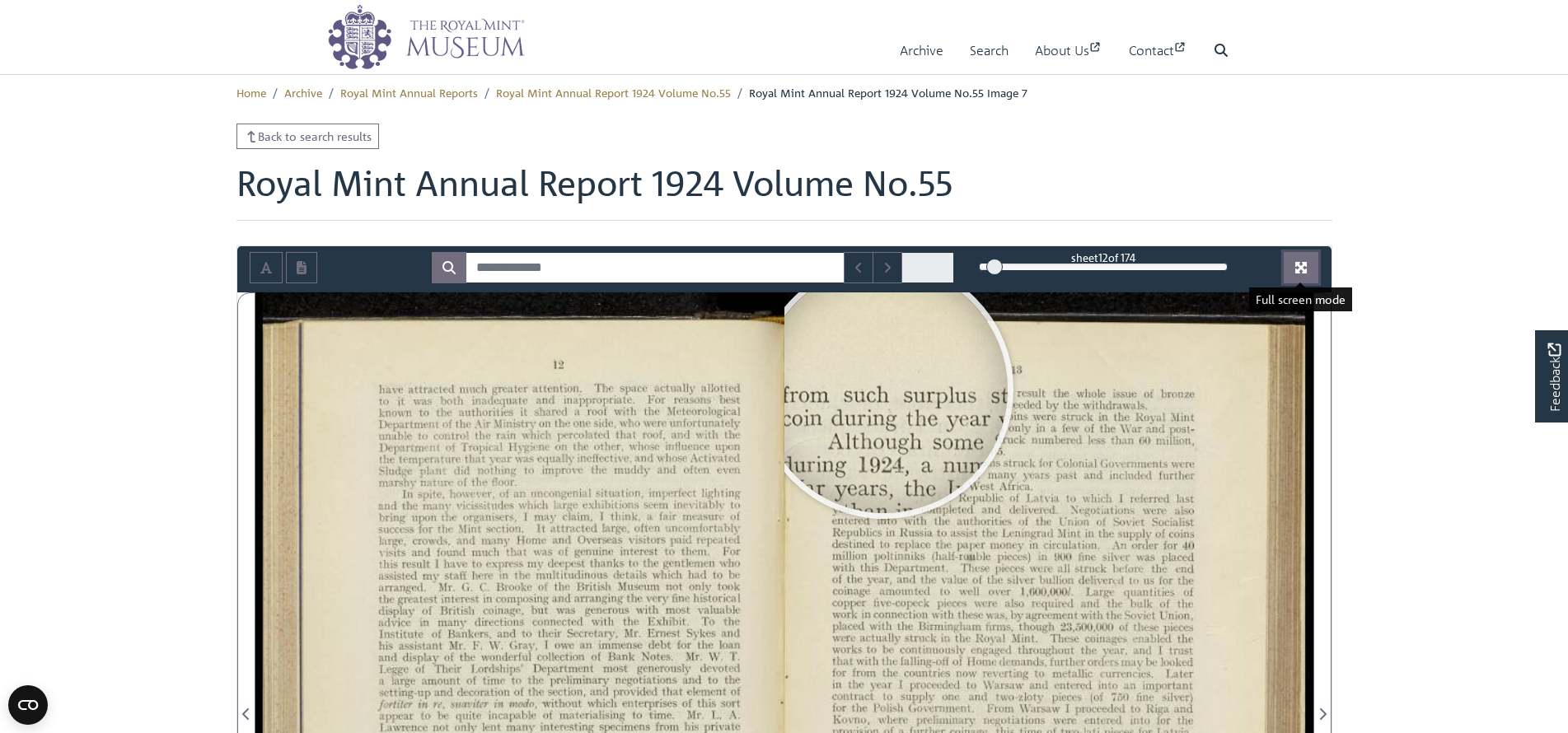
click at [1307, 270] on icon "Full screen mode" at bounding box center [1301, 267] width 12 height 12
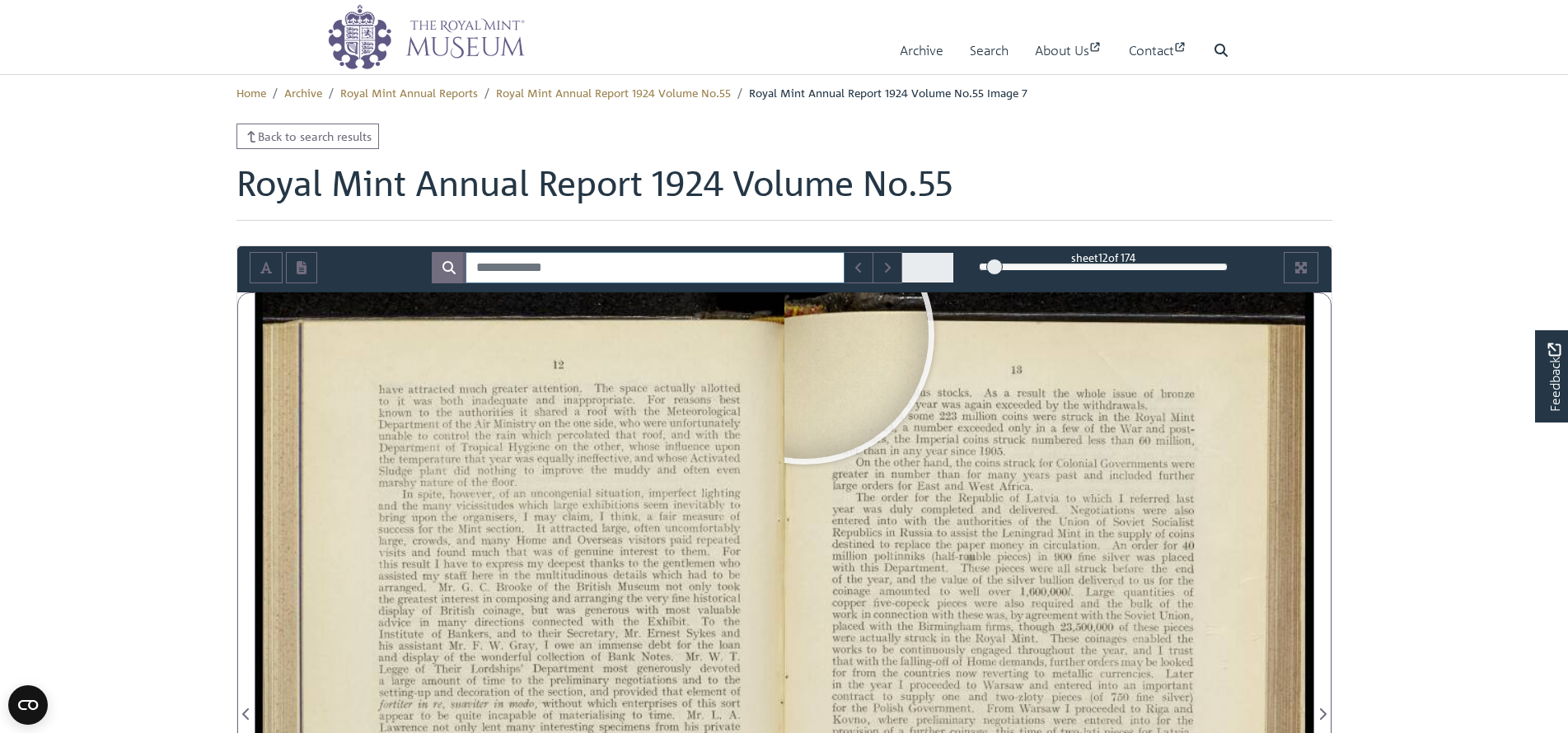
click at [529, 261] on input "Search for" at bounding box center [655, 267] width 379 height 31
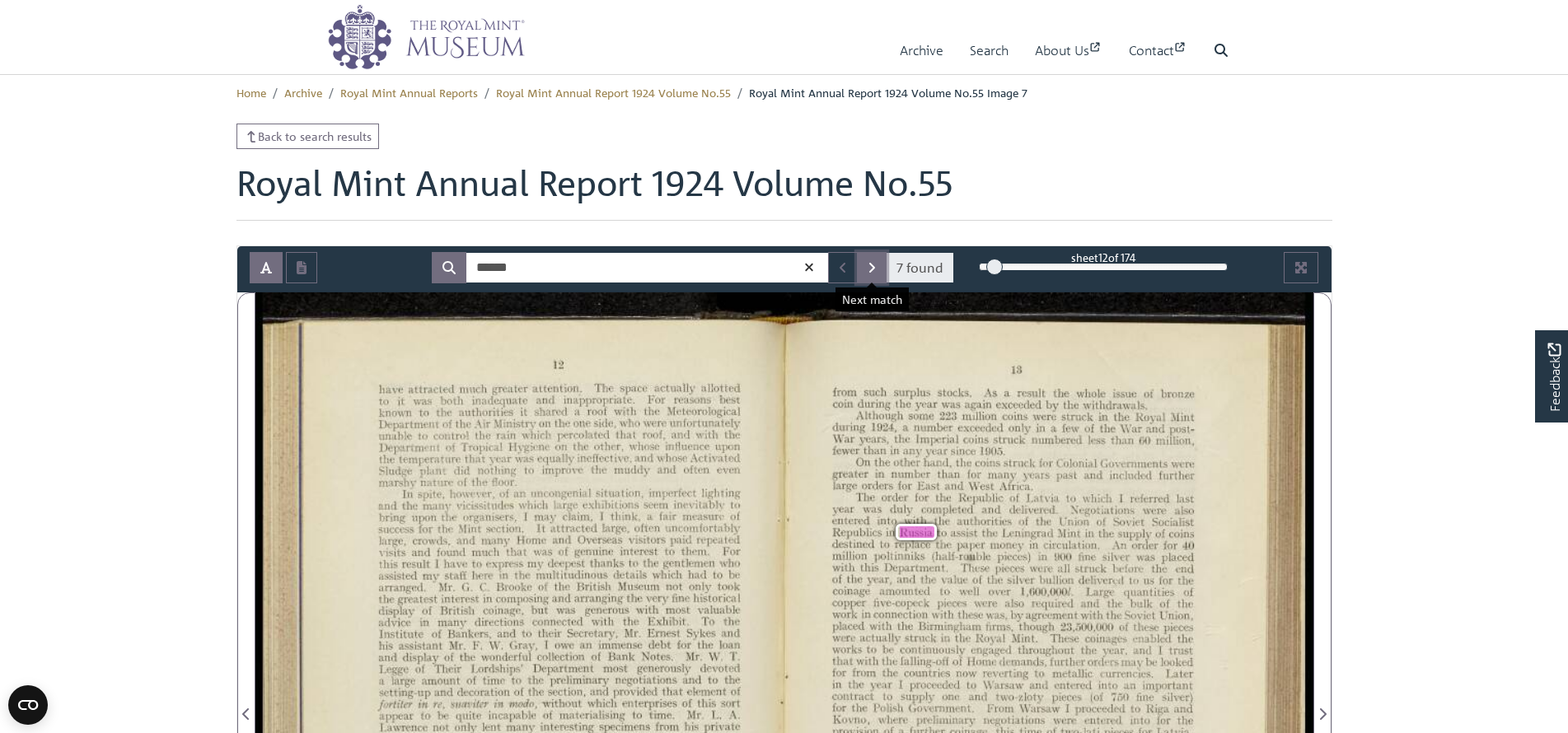
click at [877, 274] on button "Next Match" at bounding box center [872, 267] width 30 height 31
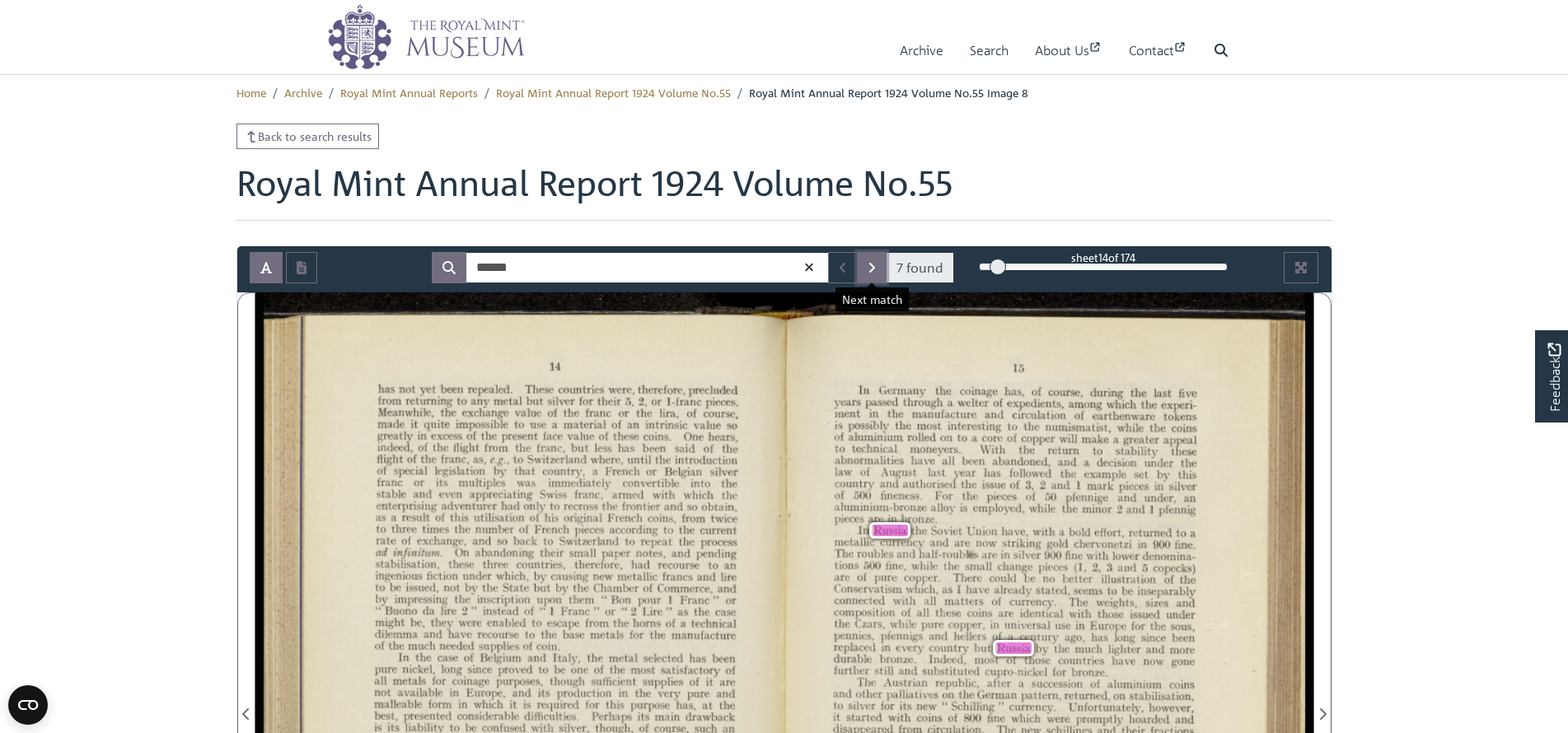
click at [877, 274] on button "Next Match" at bounding box center [872, 267] width 30 height 31
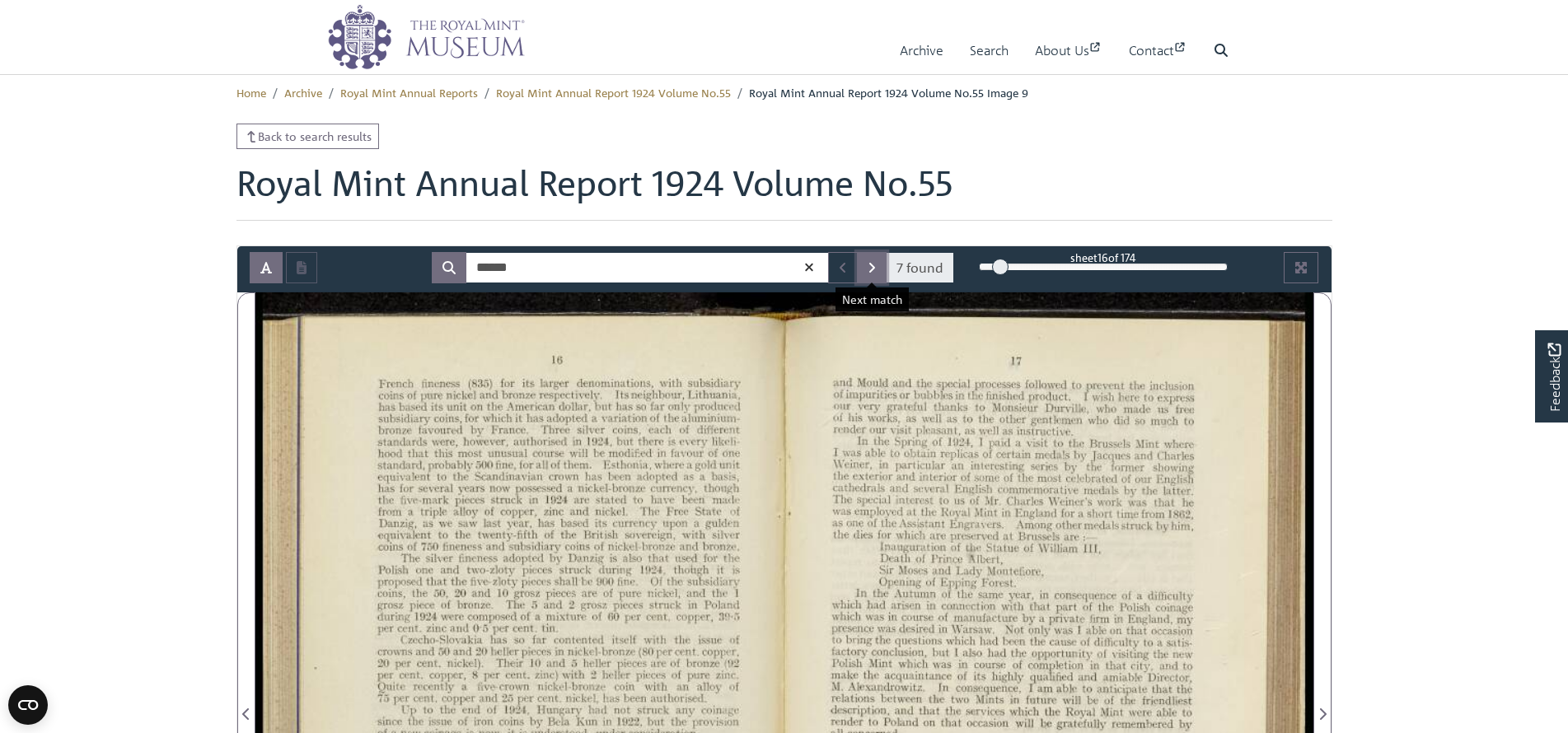
click at [877, 274] on button "Next Match" at bounding box center [872, 267] width 30 height 31
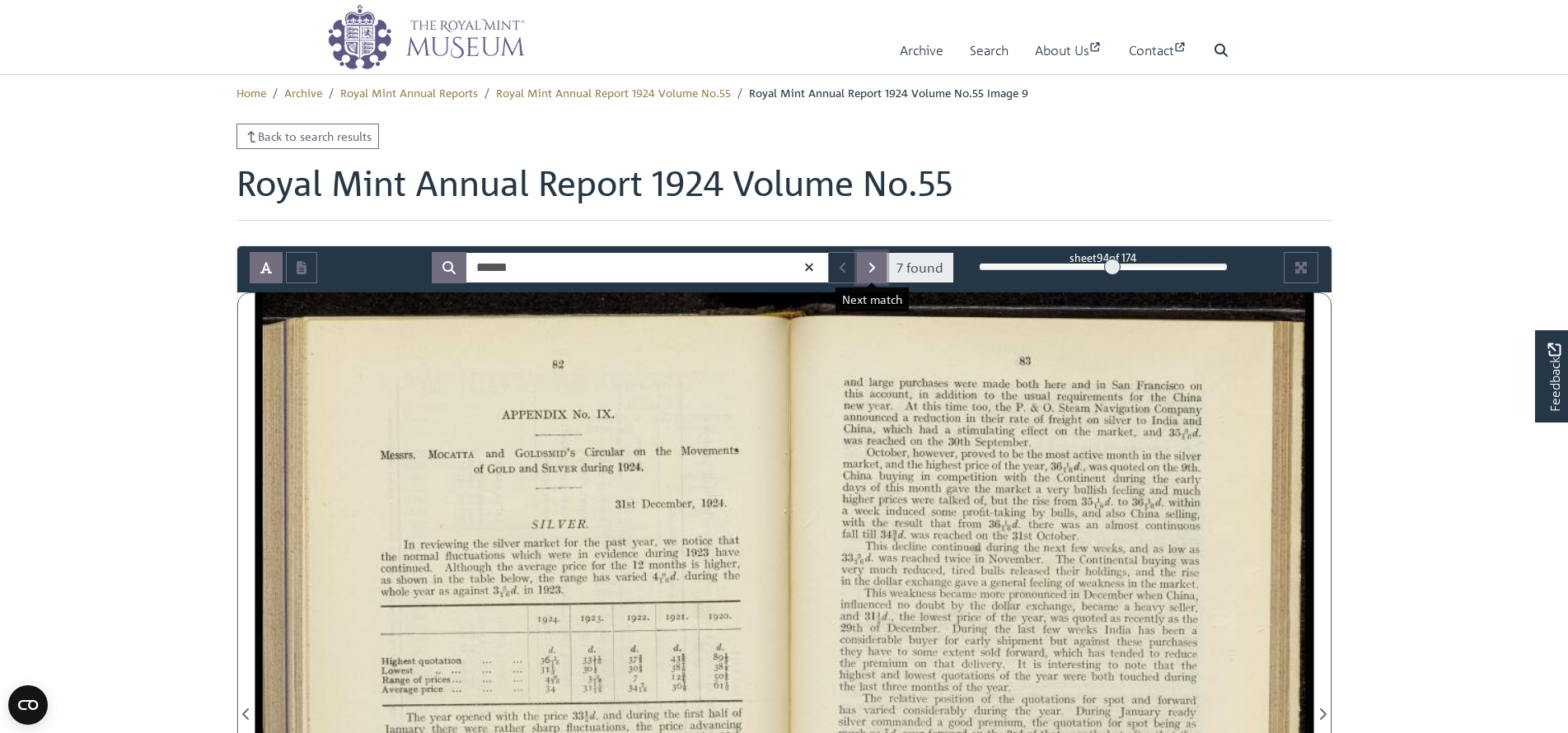
click at [877, 274] on button "Next Match" at bounding box center [872, 267] width 30 height 31
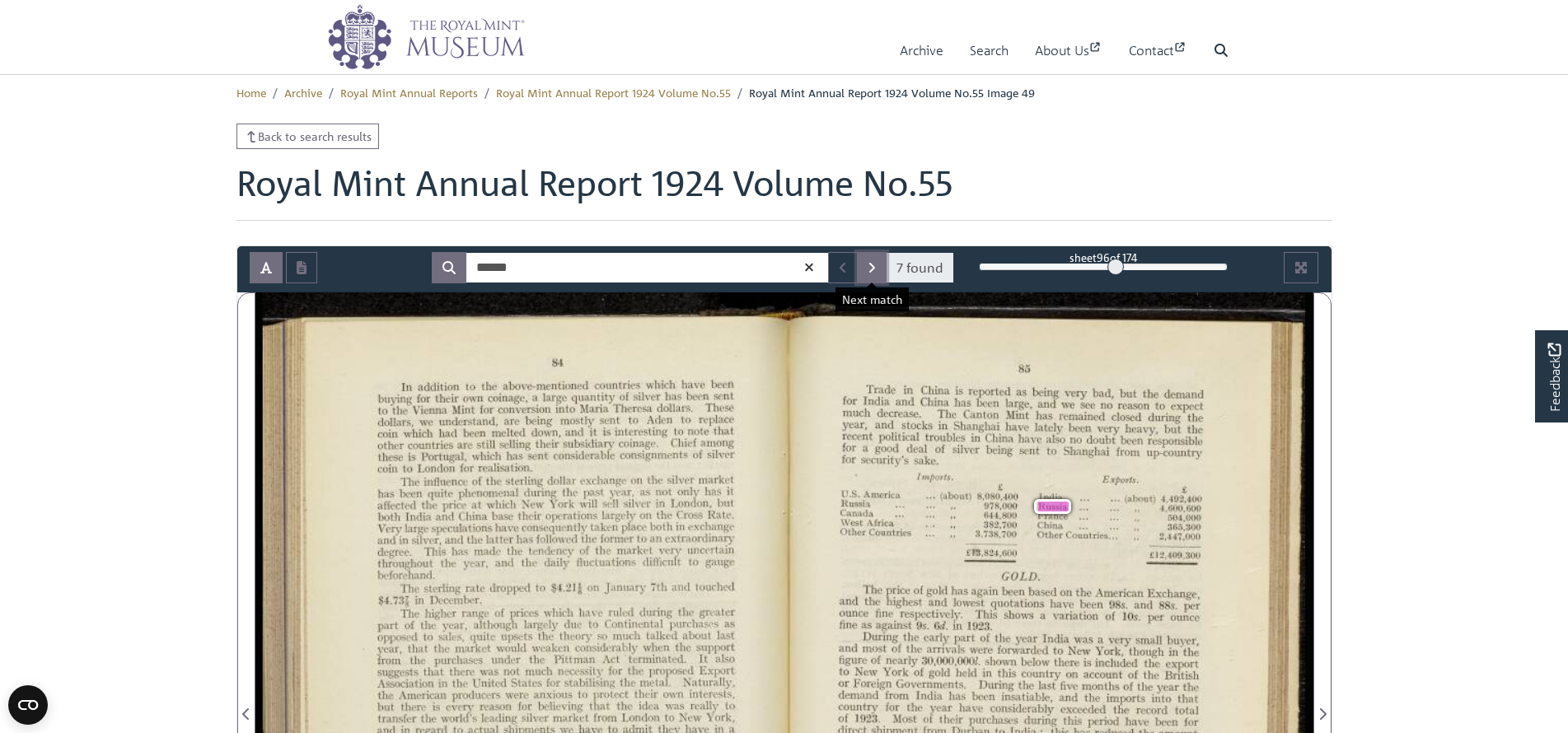
click at [877, 274] on button "Next Match" at bounding box center [872, 267] width 30 height 31
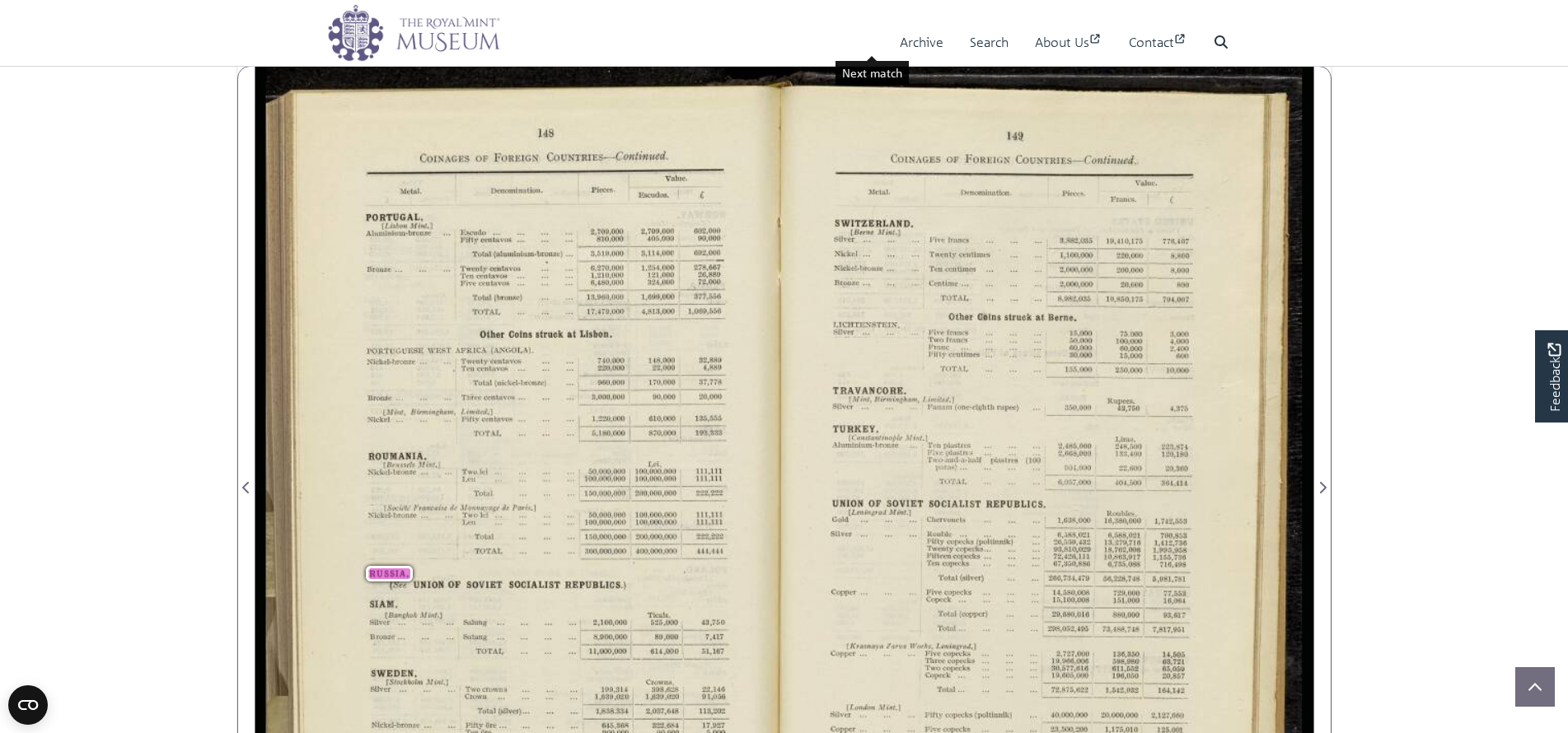
scroll to position [82, 0]
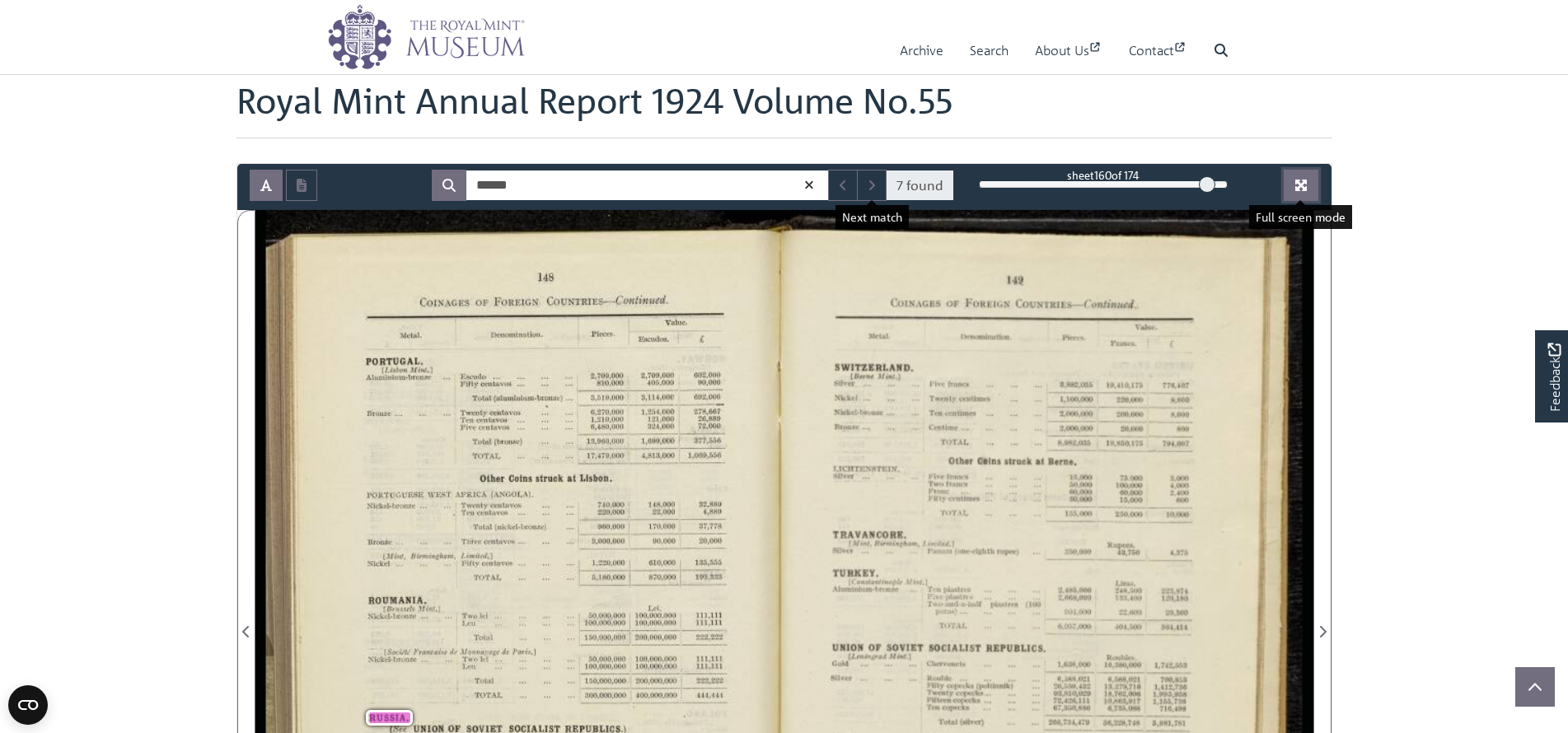
click at [1292, 184] on button "Full screen mode" at bounding box center [1301, 185] width 35 height 31
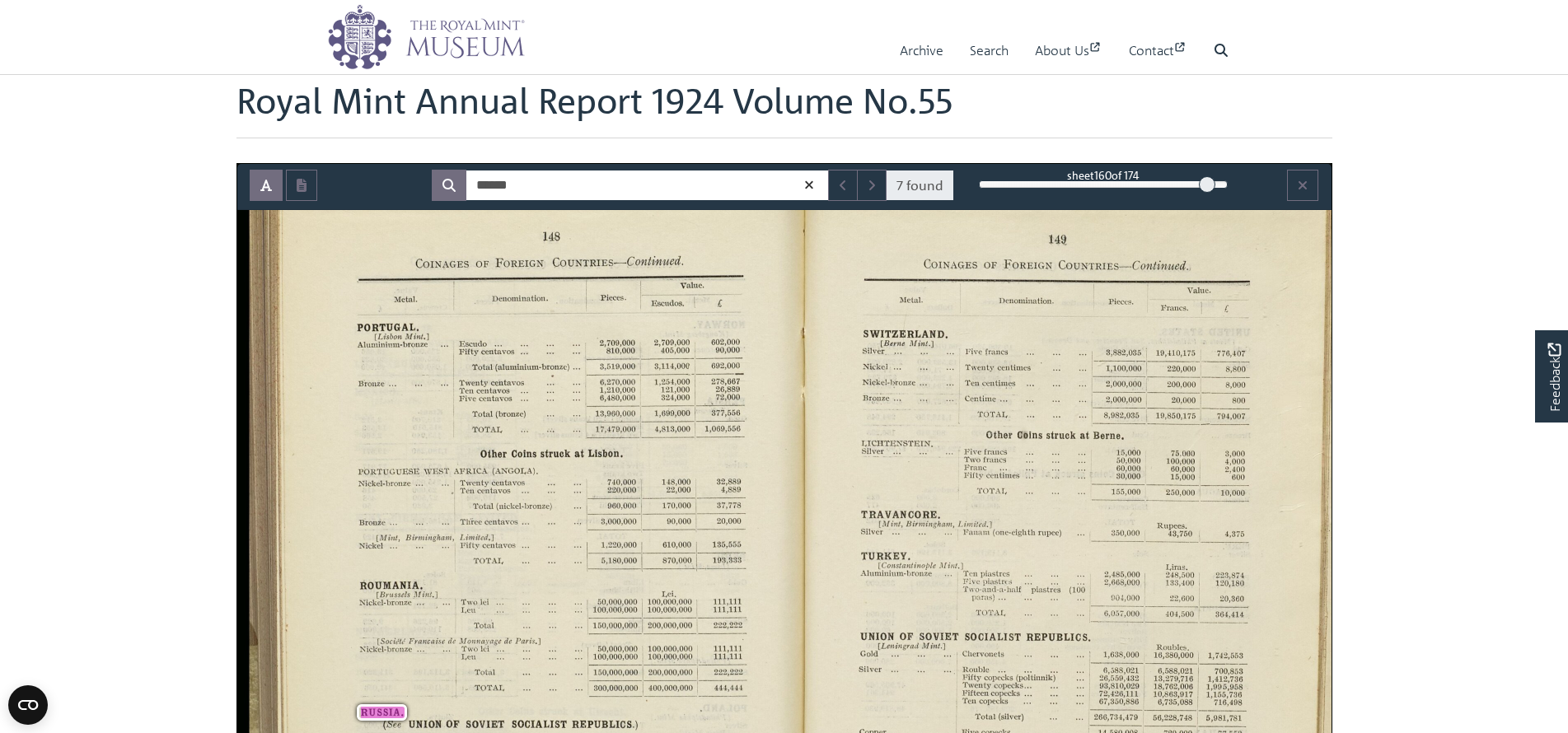
scroll to position [0, 0]
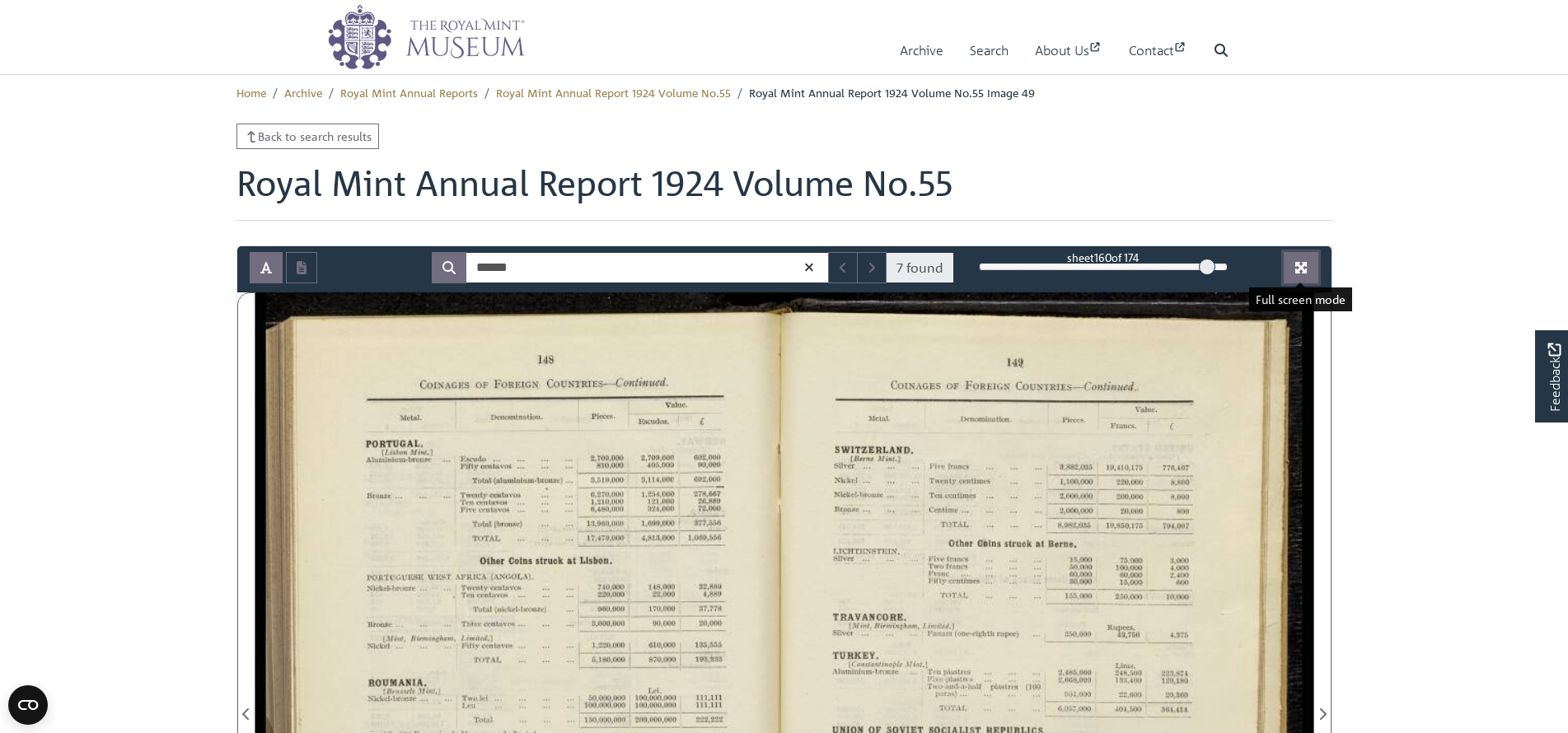
click at [1305, 271] on icon "Full screen mode" at bounding box center [1301, 267] width 12 height 12
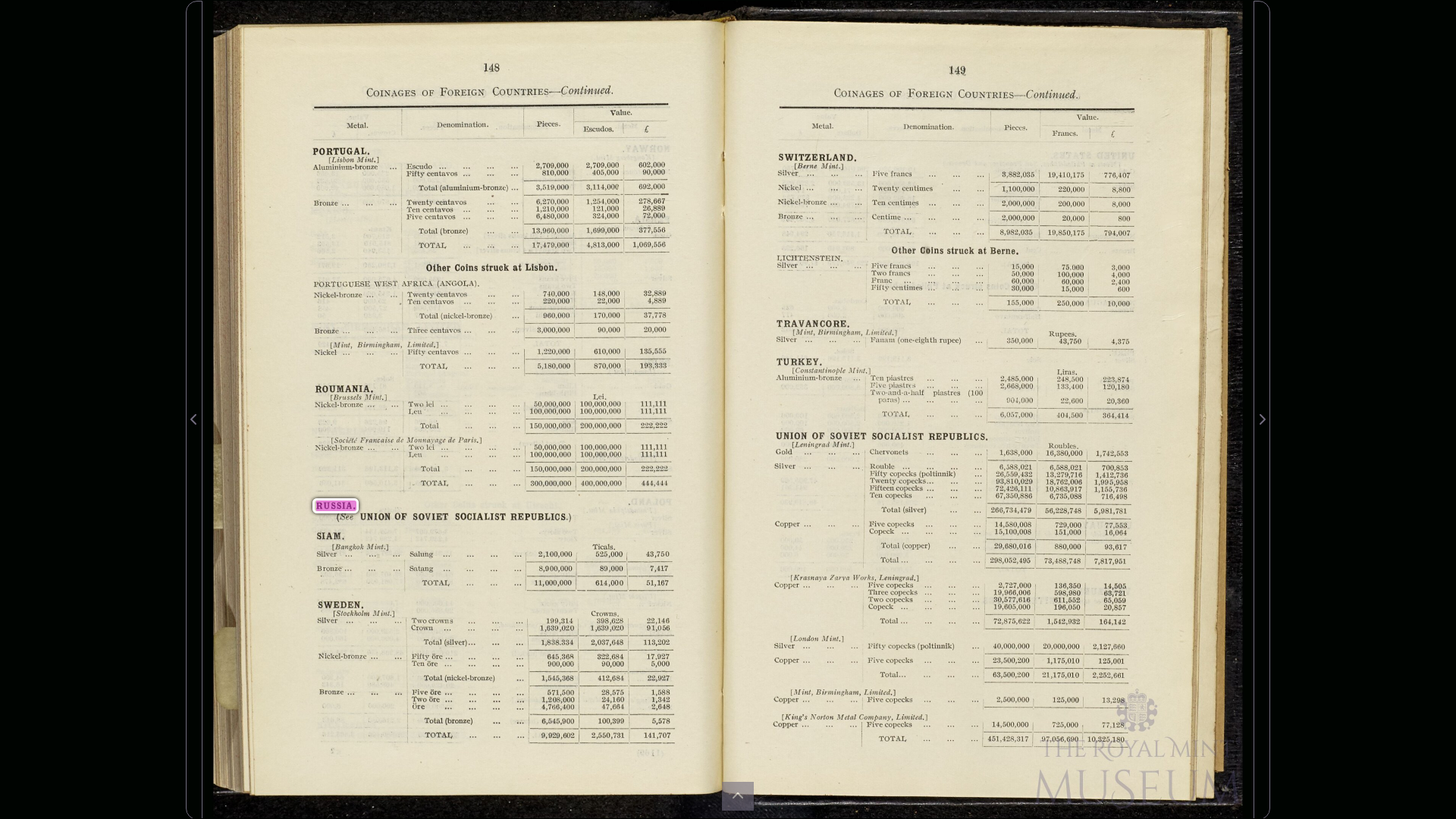
click at [865, 658] on div "Copper Five copeeks" at bounding box center [843, 661] width 139 height 7
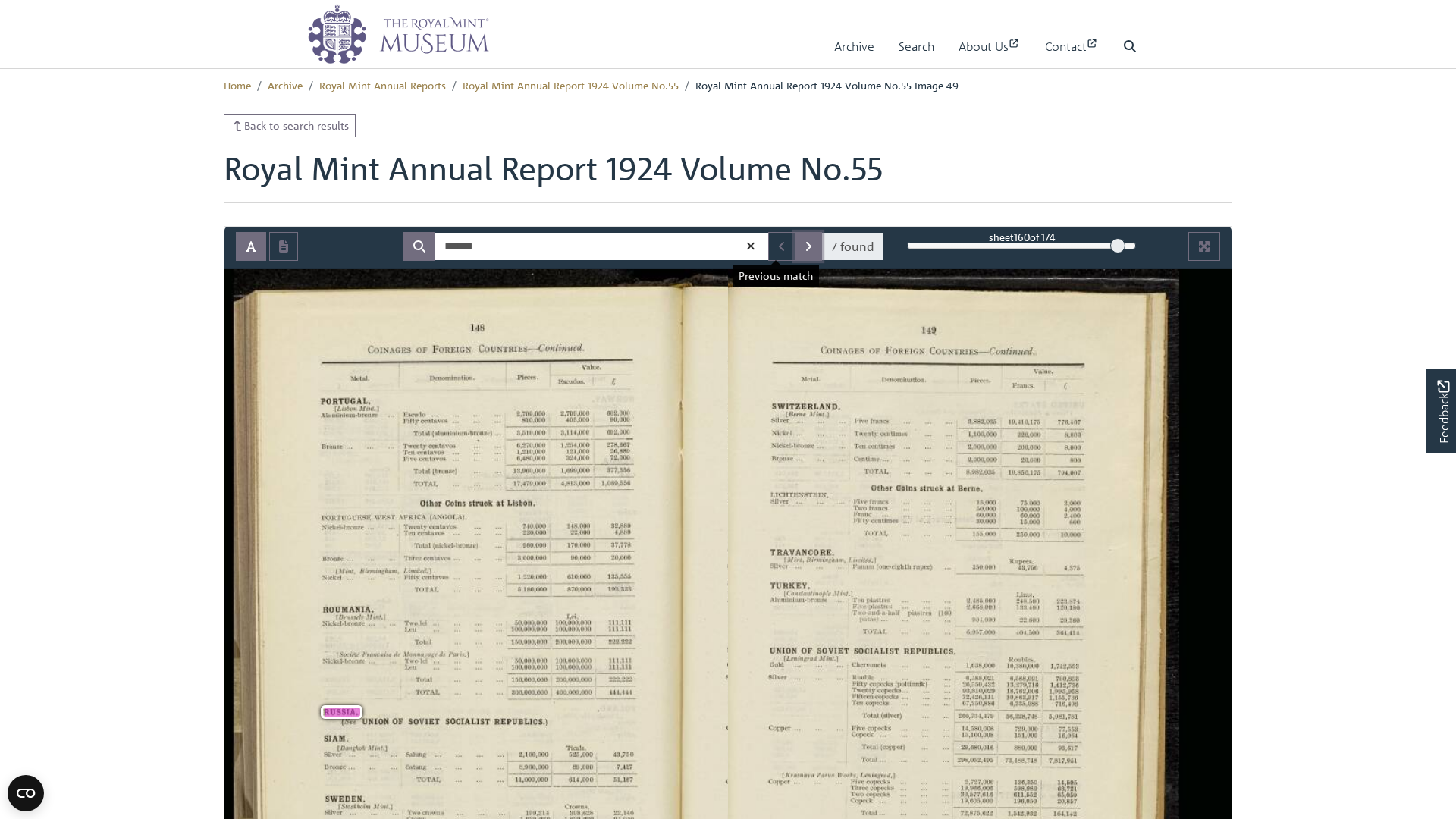
click at [806, 249] on icon "Next Match" at bounding box center [808, 246] width 6 height 9
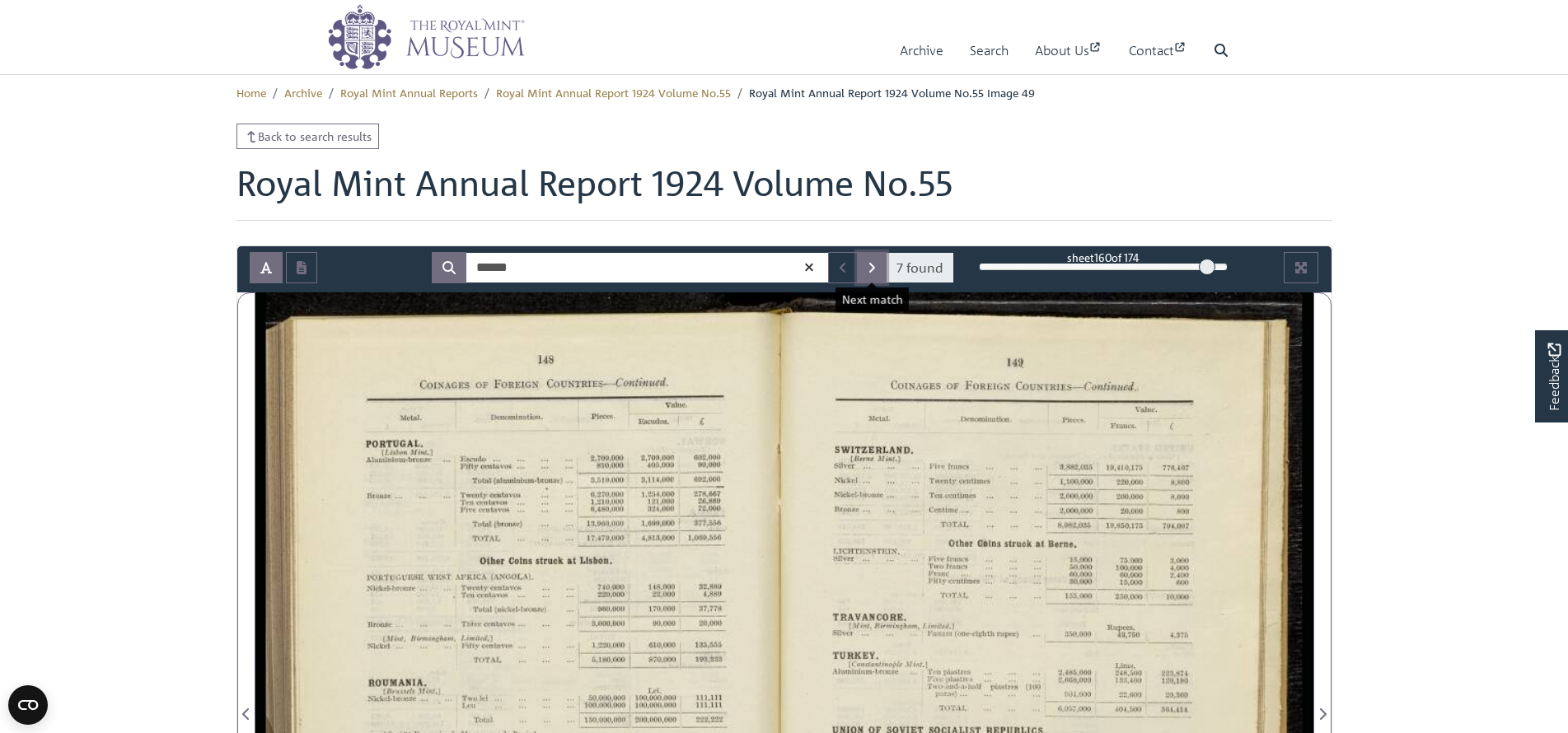
click at [872, 270] on icon "Next Match" at bounding box center [872, 267] width 6 height 10
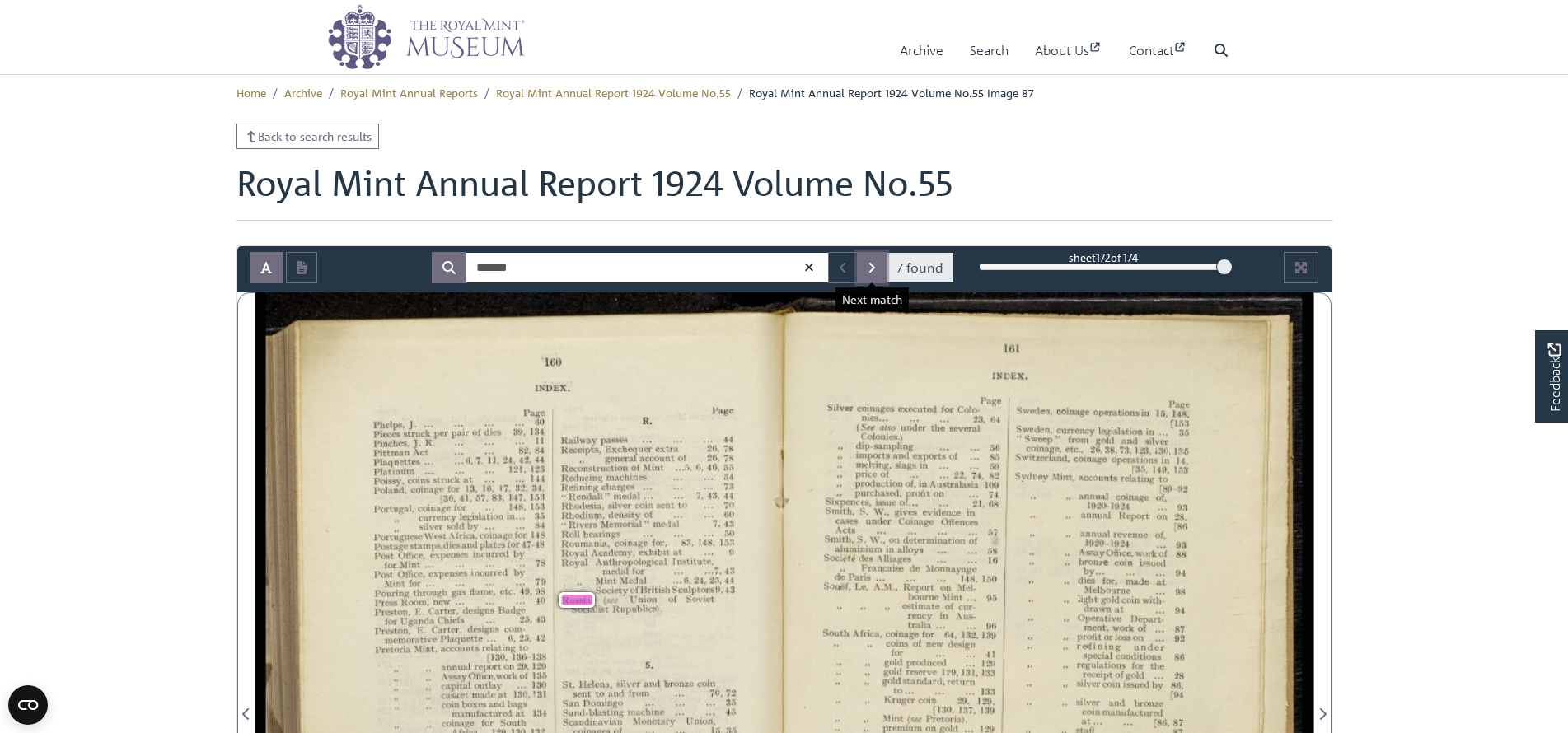
click at [872, 270] on icon "Next Match" at bounding box center [872, 267] width 6 height 10
drag, startPoint x: 551, startPoint y: 265, endPoint x: 413, endPoint y: 268, distance: 138.0
click at [413, 268] on div "****** 7 found sheet 172 of 174 172 *** The metadata has moved. You can now acc…" at bounding box center [784, 267] width 1094 height 31
type input "******"
